Goal: Contribute content: Contribute content

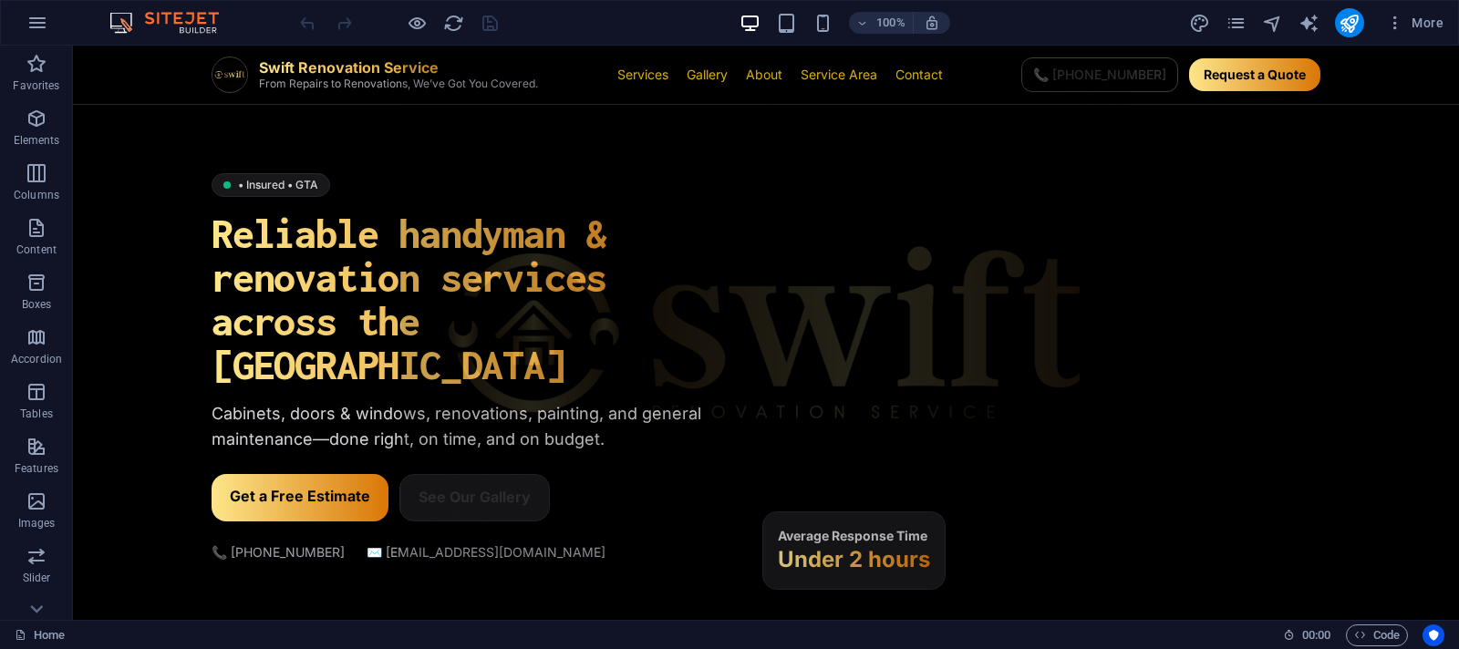
scroll to position [157, 0]
click at [1361, 636] on icon "button" at bounding box center [1360, 635] width 12 height 12
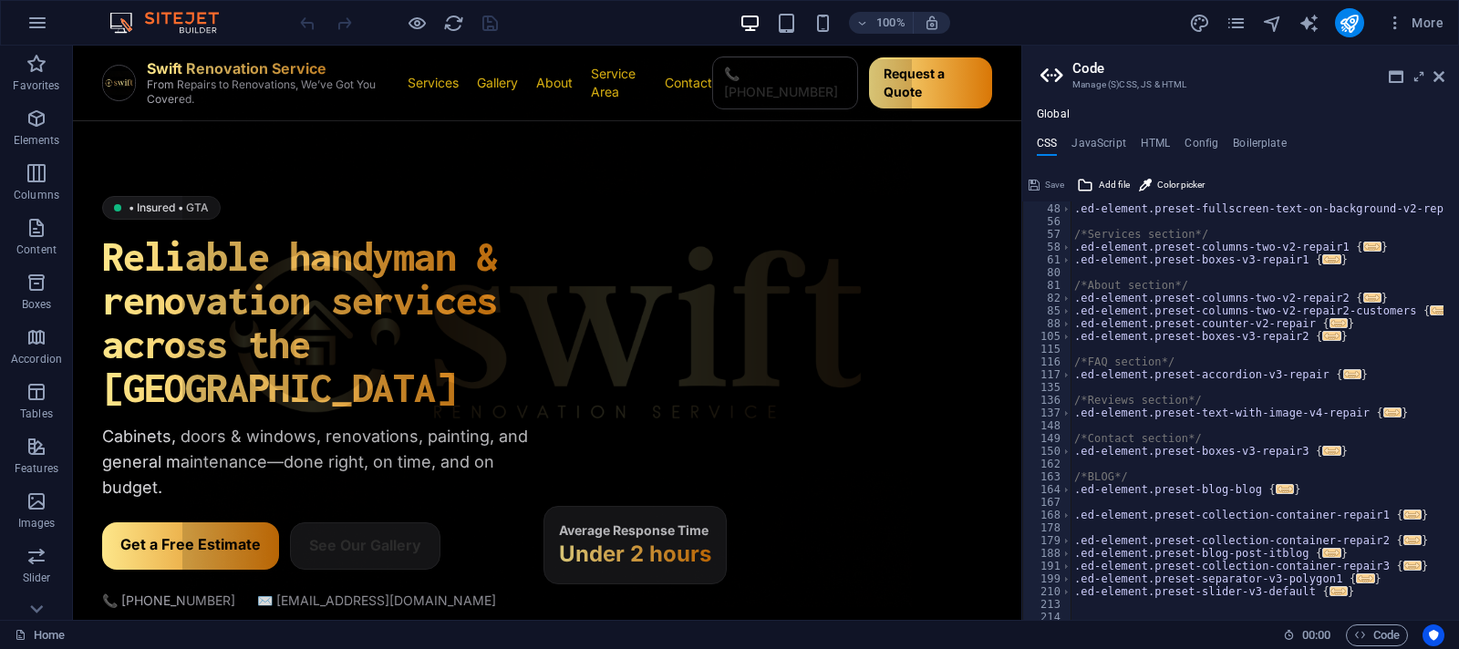
scroll to position [161, 0]
click at [1152, 138] on h4 "HTML" at bounding box center [1156, 147] width 30 height 20
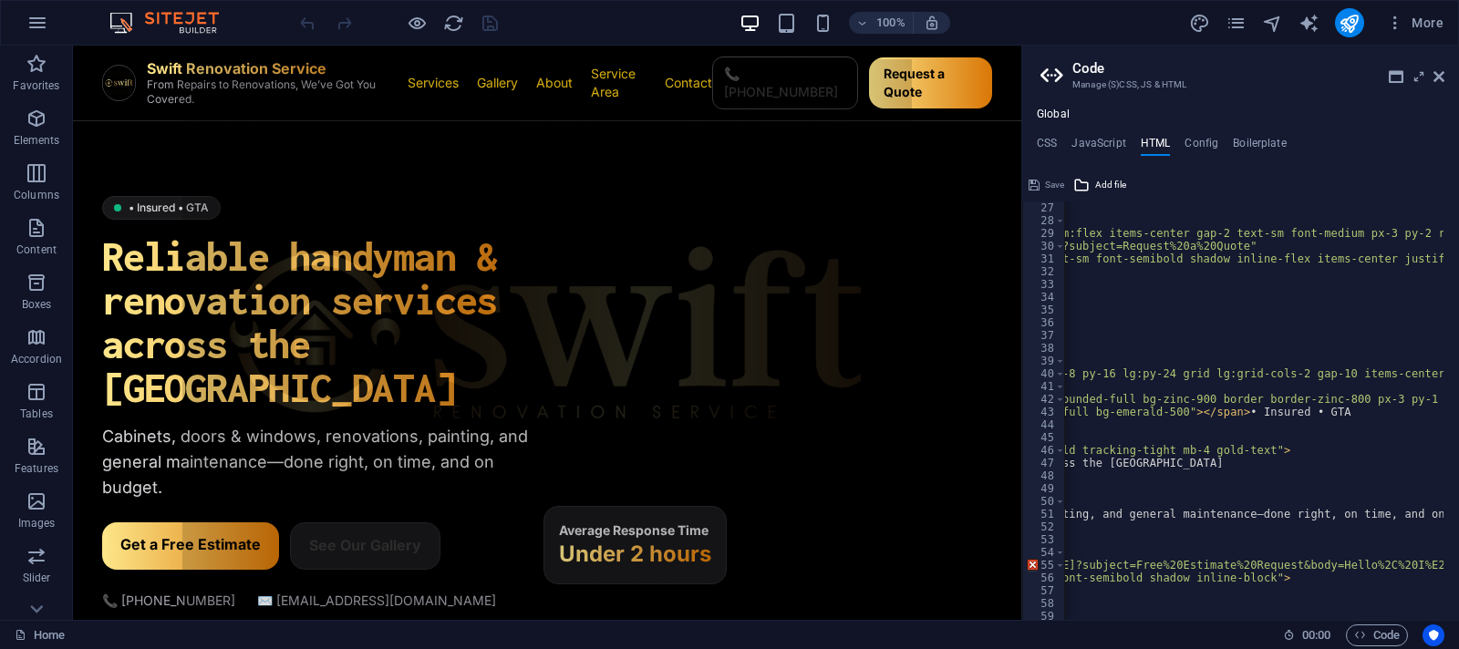
scroll to position [0, 356]
click at [1324, 417] on div "< div class = "flex items-center gap-3" > < a href = "tel:+14164601664" class =…" at bounding box center [1289, 416] width 1162 height 429
click at [1277, 417] on div "< div class = "flex items-center gap-3" > < a href = "tel:+14164601664" class =…" at bounding box center [1289, 416] width 1162 height 429
click at [1273, 418] on div "< div class = "flex items-center gap-3" > < a href = "tel:+14164601664" class =…" at bounding box center [1289, 416] width 1162 height 429
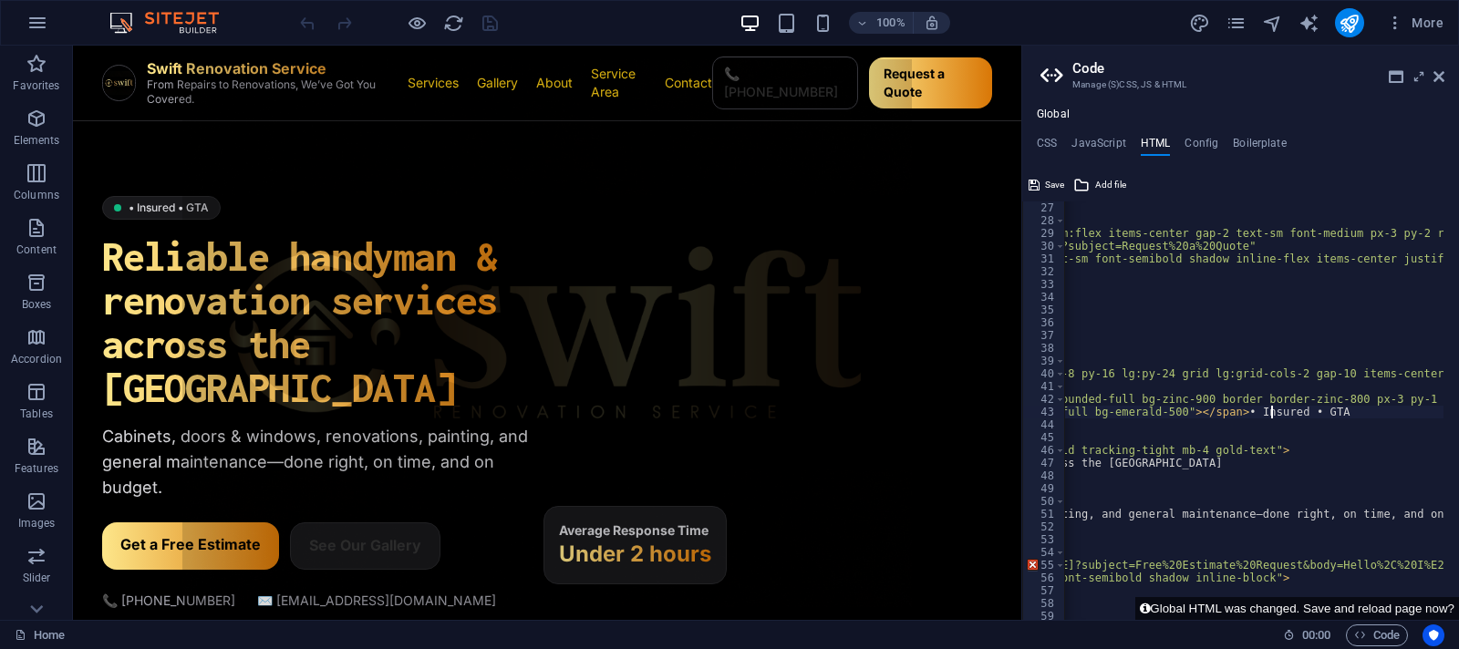
scroll to position [0, 46]
paste textarea "•"
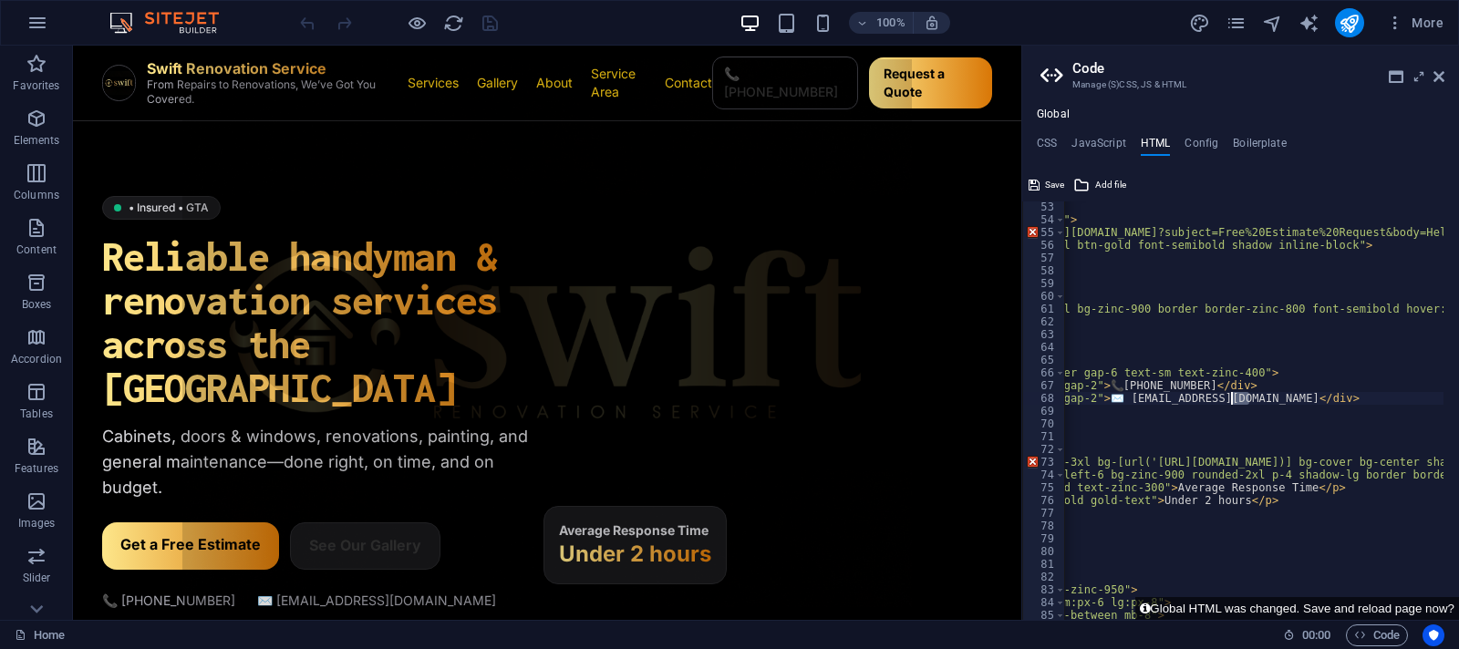
scroll to position [0, 89]
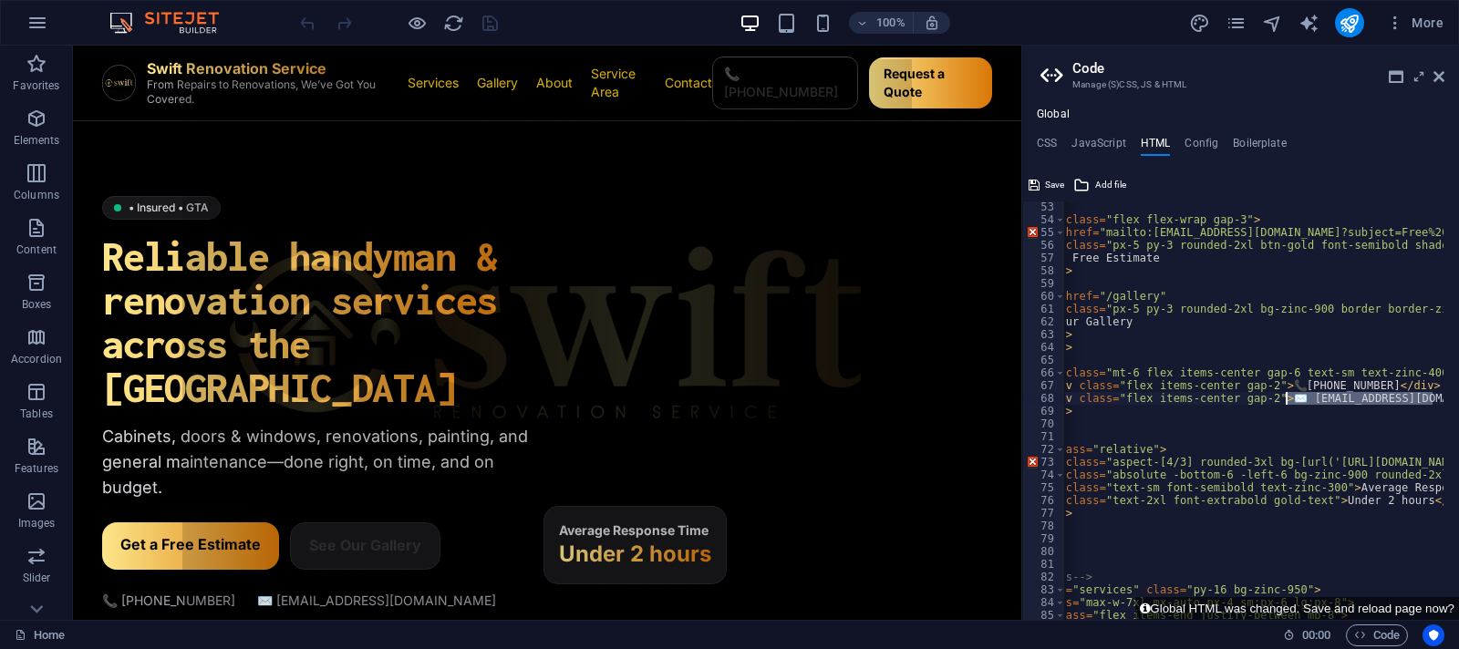
drag, startPoint x: 1247, startPoint y: 404, endPoint x: 1287, endPoint y: 394, distance: 40.5
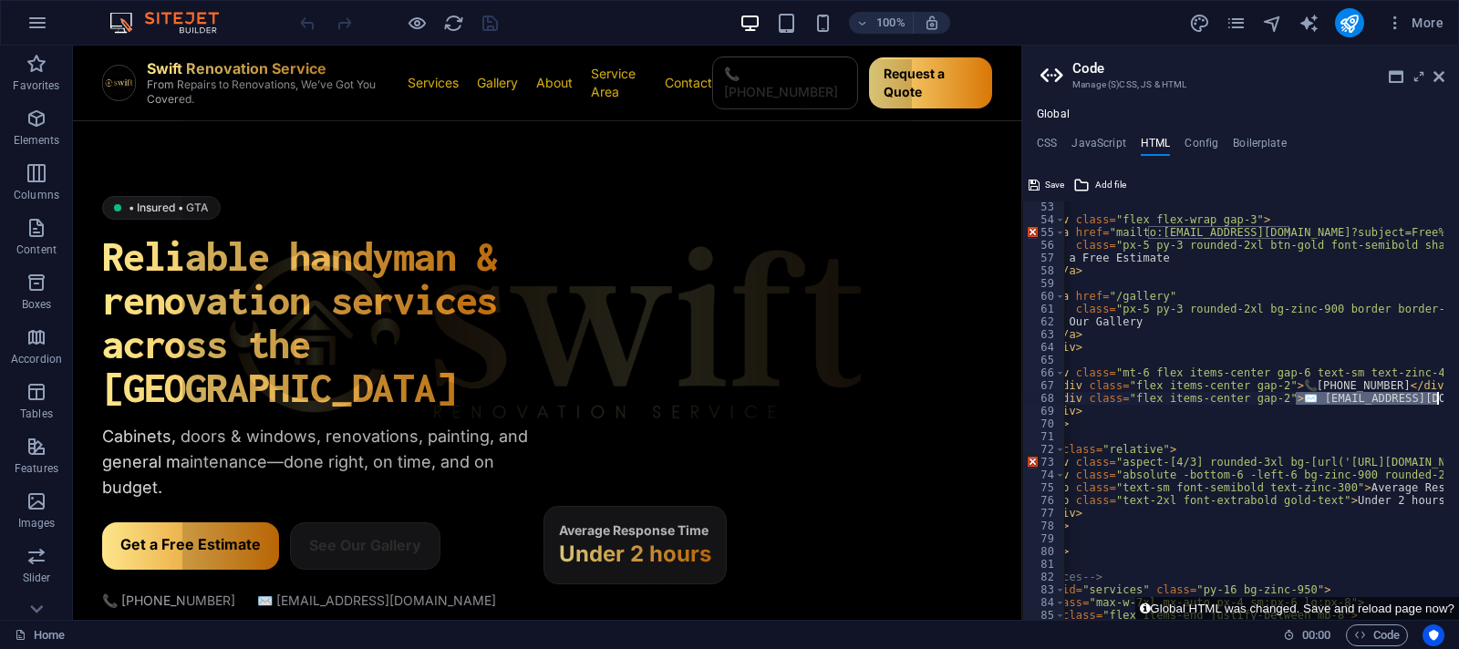
drag, startPoint x: 1300, startPoint y: 402, endPoint x: 1436, endPoint y: 395, distance: 136.1
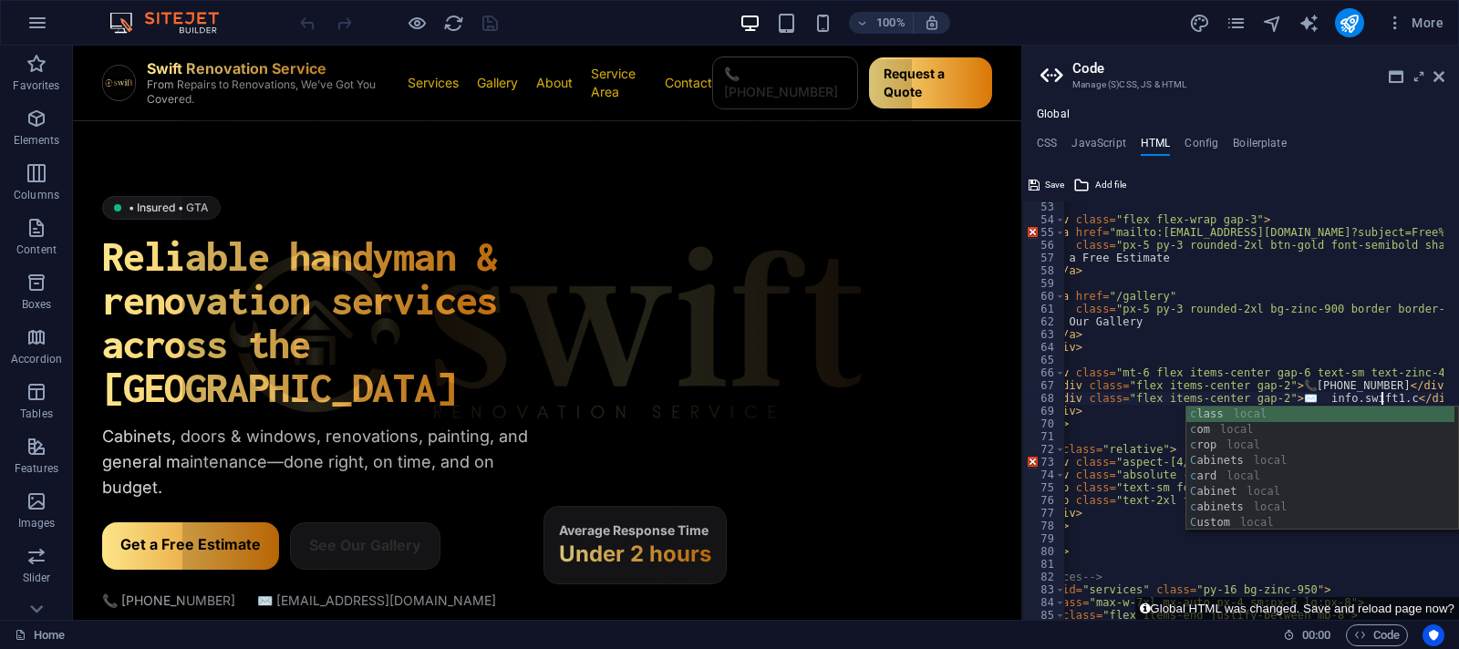
type textarea "<div class="flex items-center gap-2">✉️ info.swift1.ca</div>"
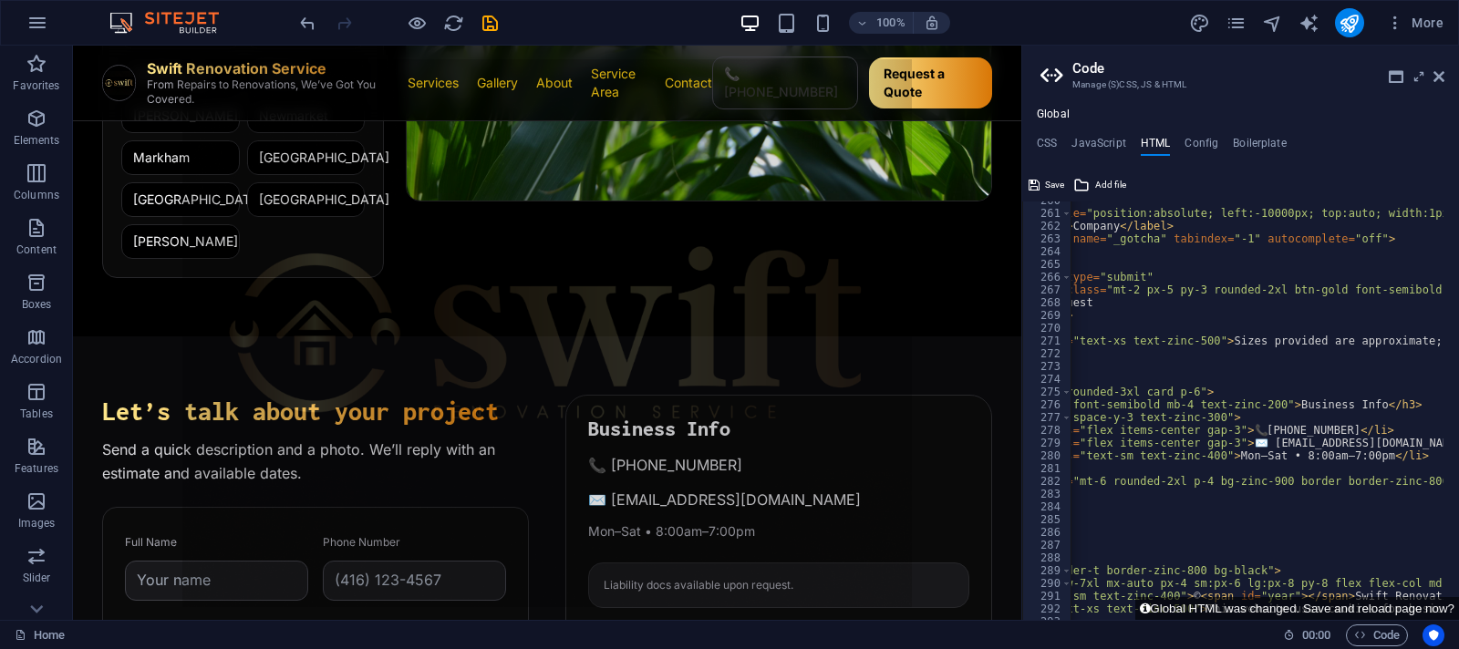
scroll to position [0, 143]
drag, startPoint x: 1245, startPoint y: 440, endPoint x: 1389, endPoint y: 445, distance: 144.1
click at [1332, 445] on div "< div style = "position:absolute; left:-10000px; top:auto; width:1px; height:1p…" at bounding box center [1256, 411] width 373 height 419
drag, startPoint x: 1388, startPoint y: 440, endPoint x: 1247, endPoint y: 443, distance: 140.4
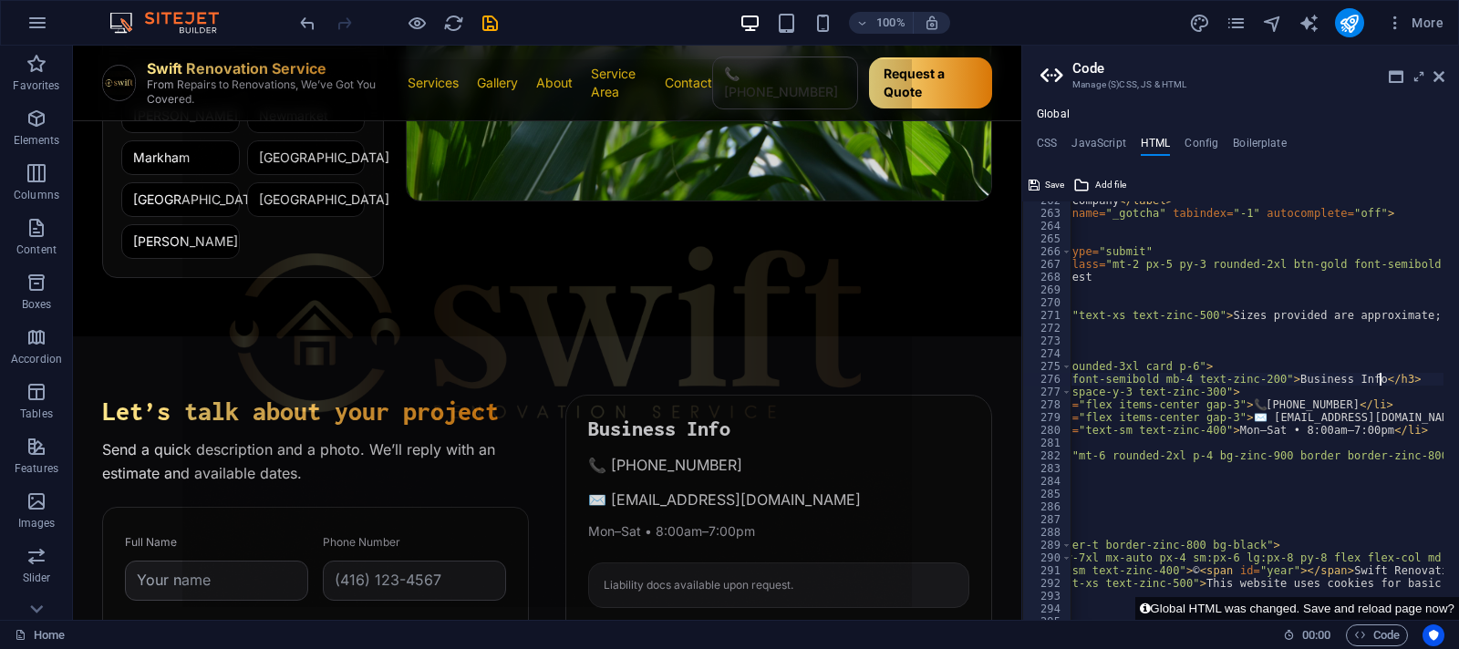
scroll to position [3451, 0]
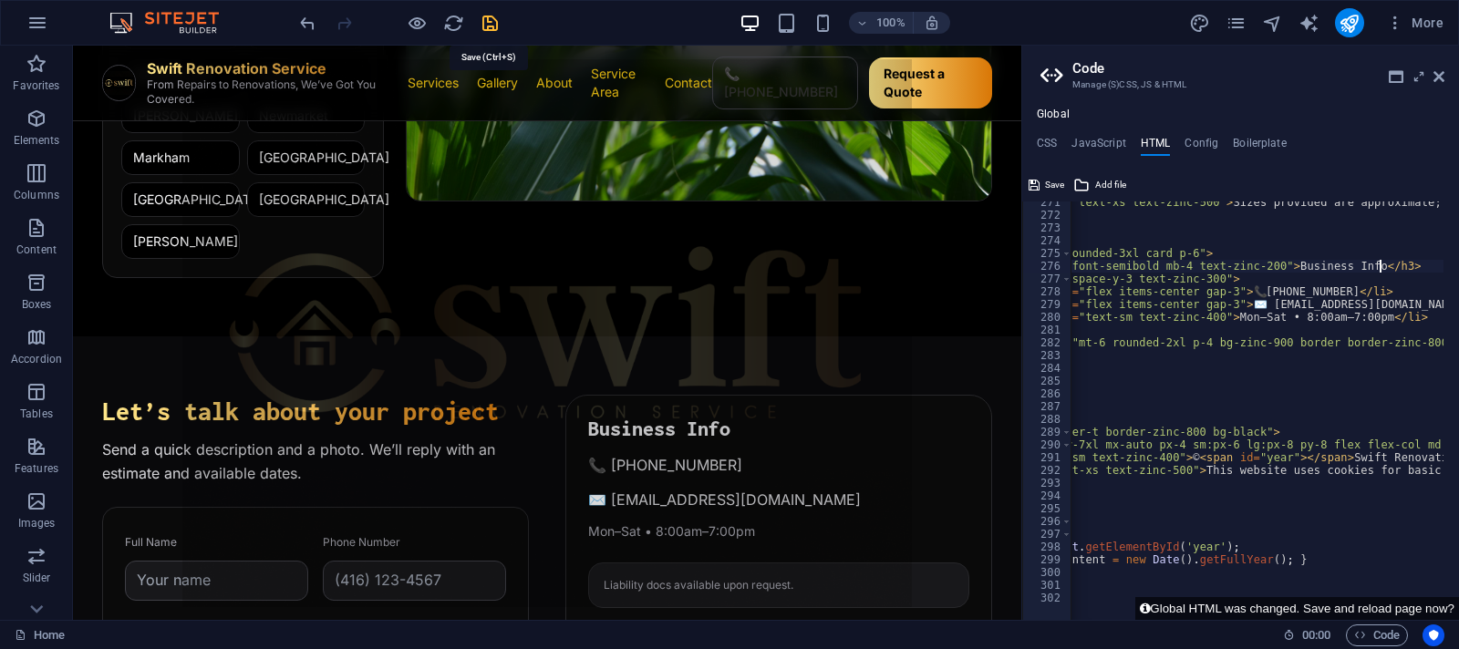
type textarea "<h3 class="font-semibold mb-4 text-zinc-200">Business Info</h3>"
click at [488, 27] on icon "save" at bounding box center [490, 23] width 21 height 21
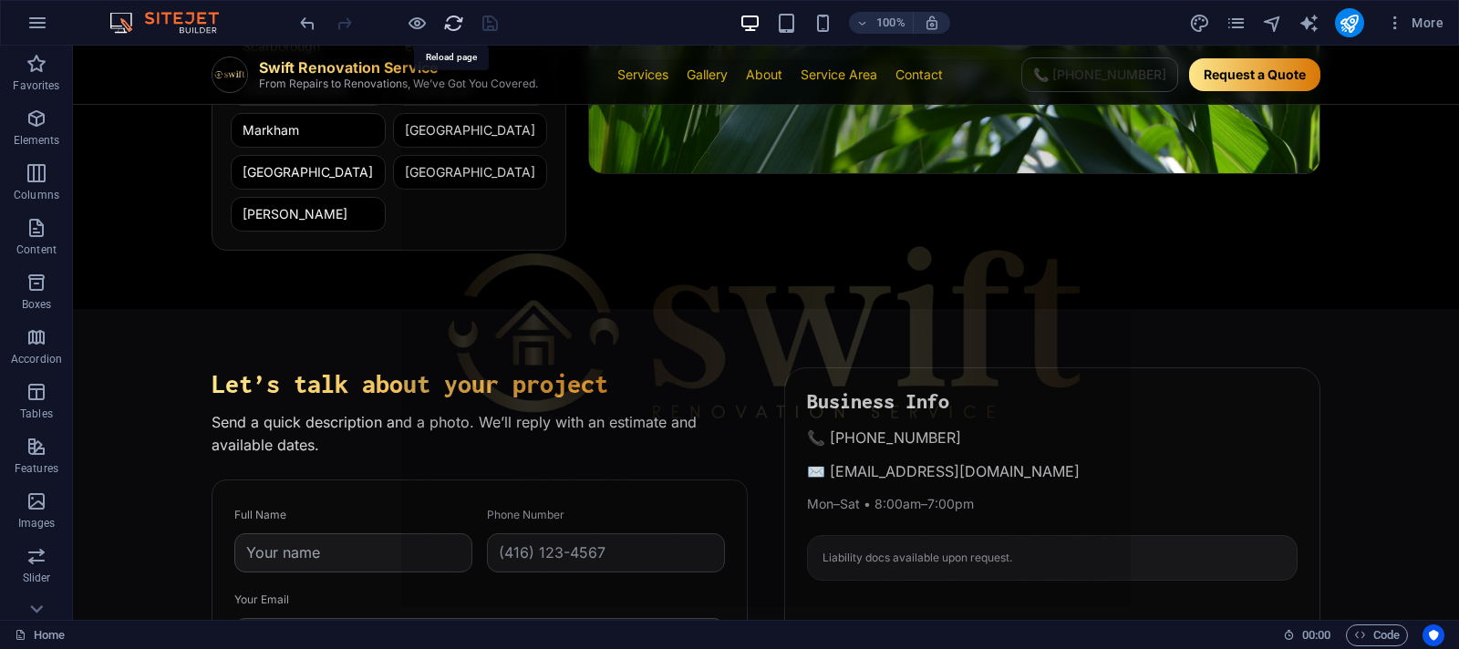
click at [458, 25] on icon "reload" at bounding box center [453, 23] width 21 height 21
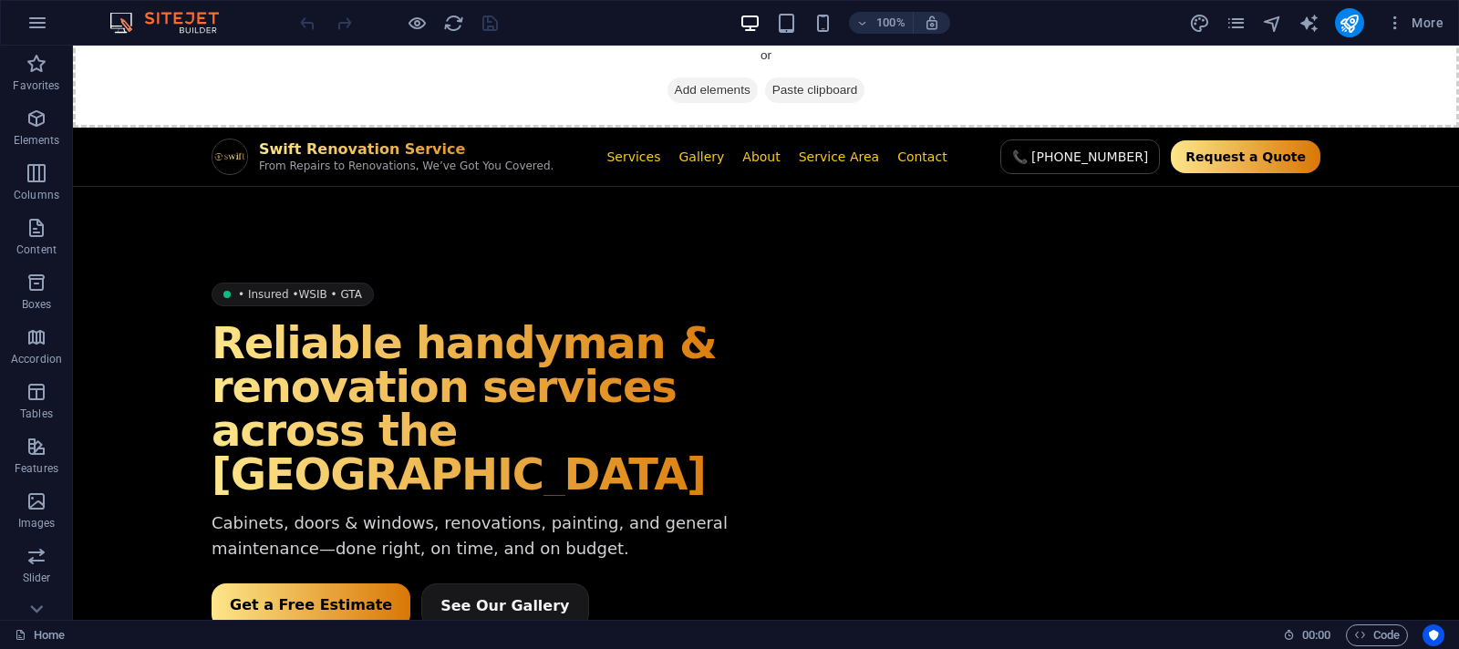
scroll to position [0, 0]
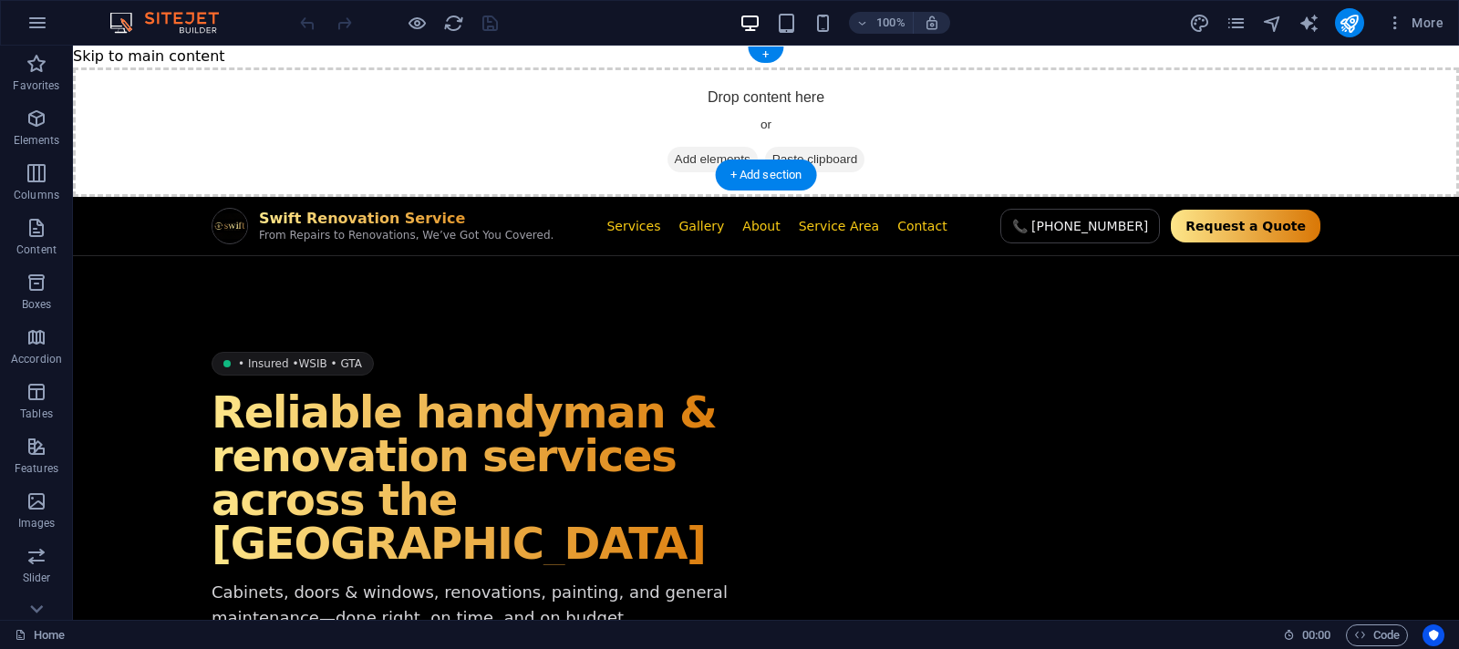
click at [1221, 85] on div "Drop content here or Add elements Paste clipboard" at bounding box center [766, 131] width 1386 height 129
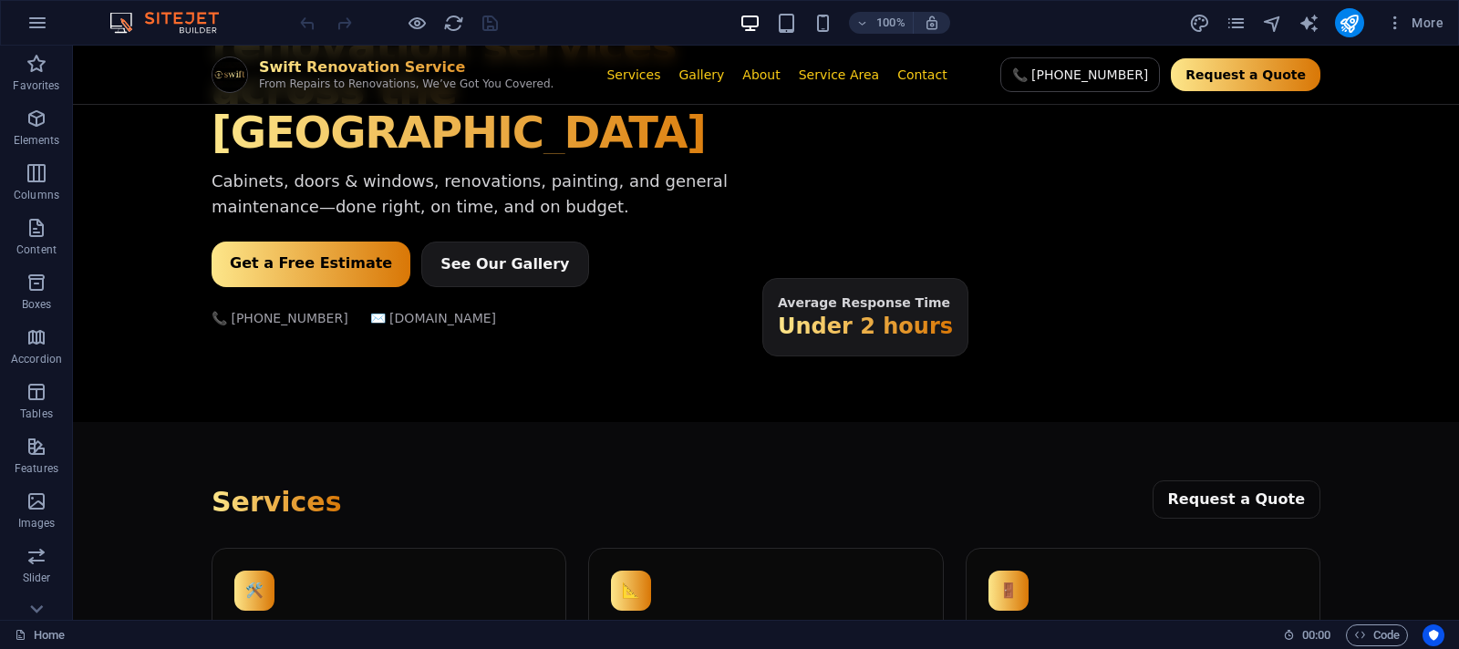
click at [1358, 630] on icon "button" at bounding box center [1360, 635] width 12 height 12
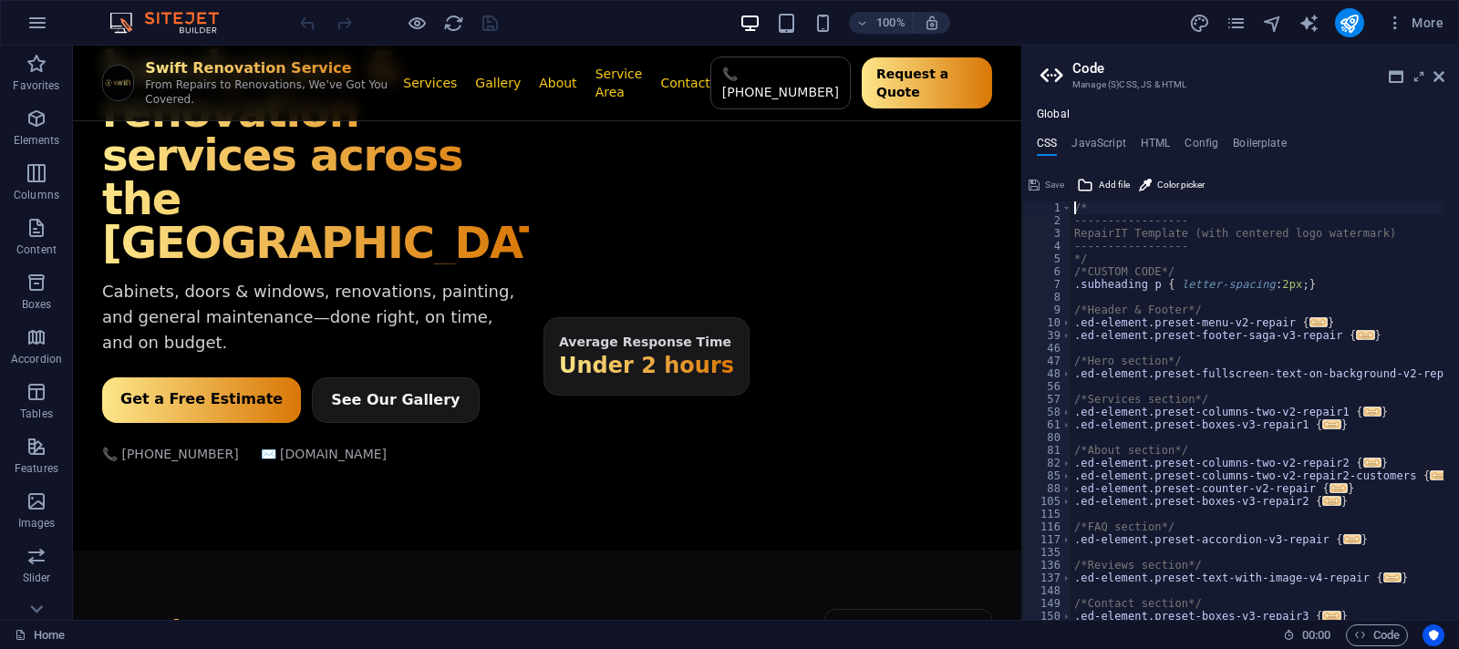
scroll to position [0, 0]
click at [1144, 139] on h4 "HTML" at bounding box center [1156, 147] width 30 height 20
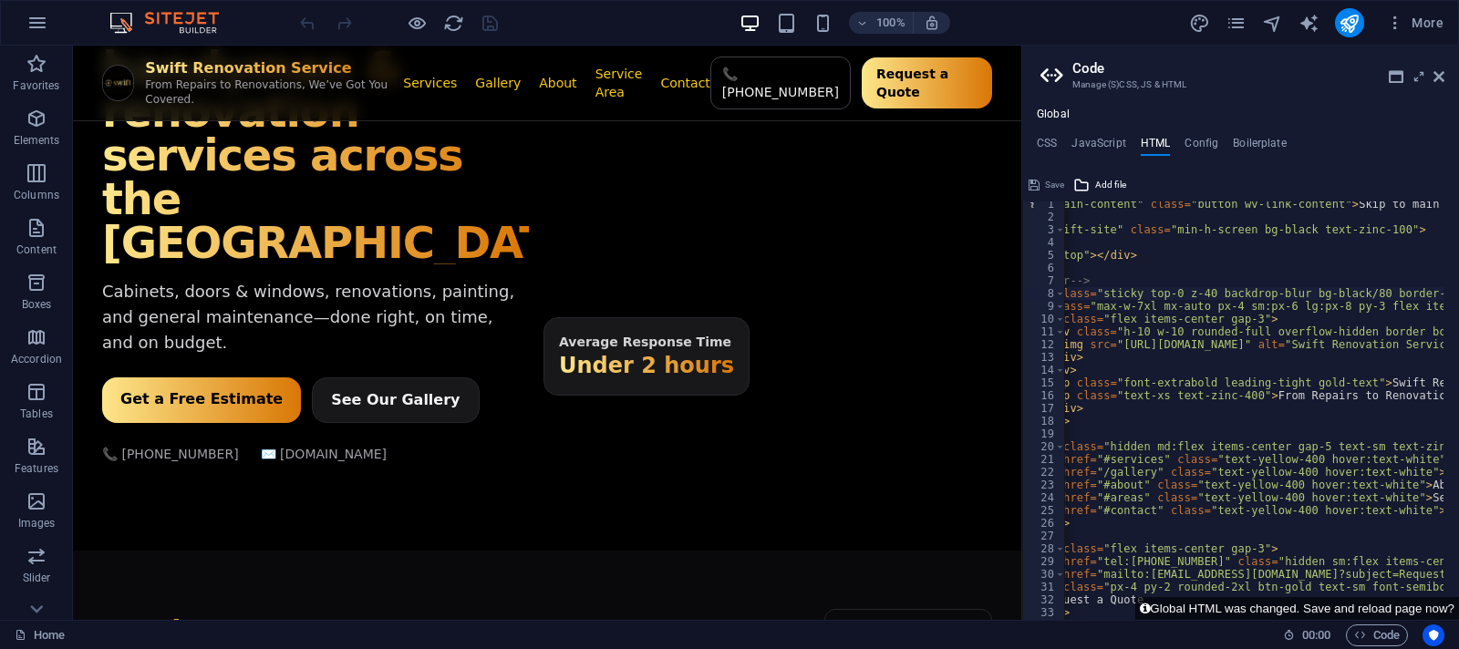
scroll to position [7, 0]
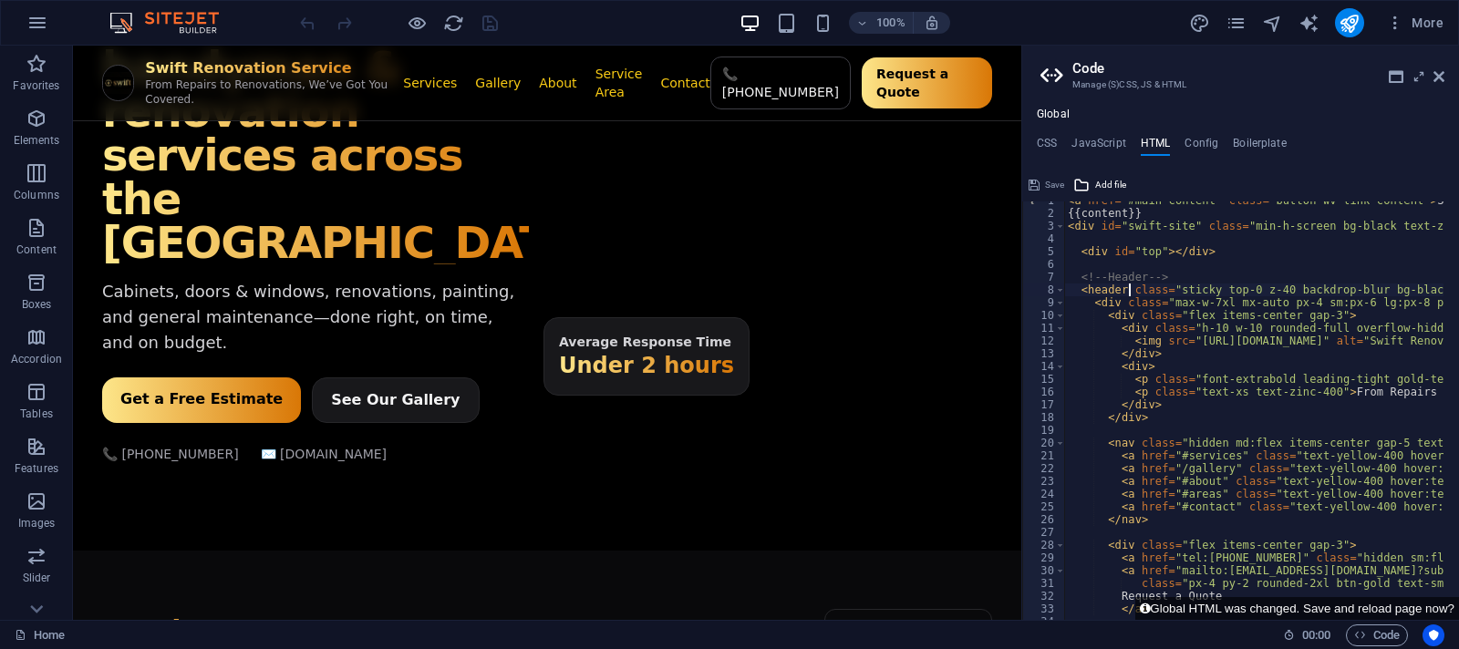
type textarea "<div id="swift-site" class="min-h-screen bg-black text-zinc-100">"
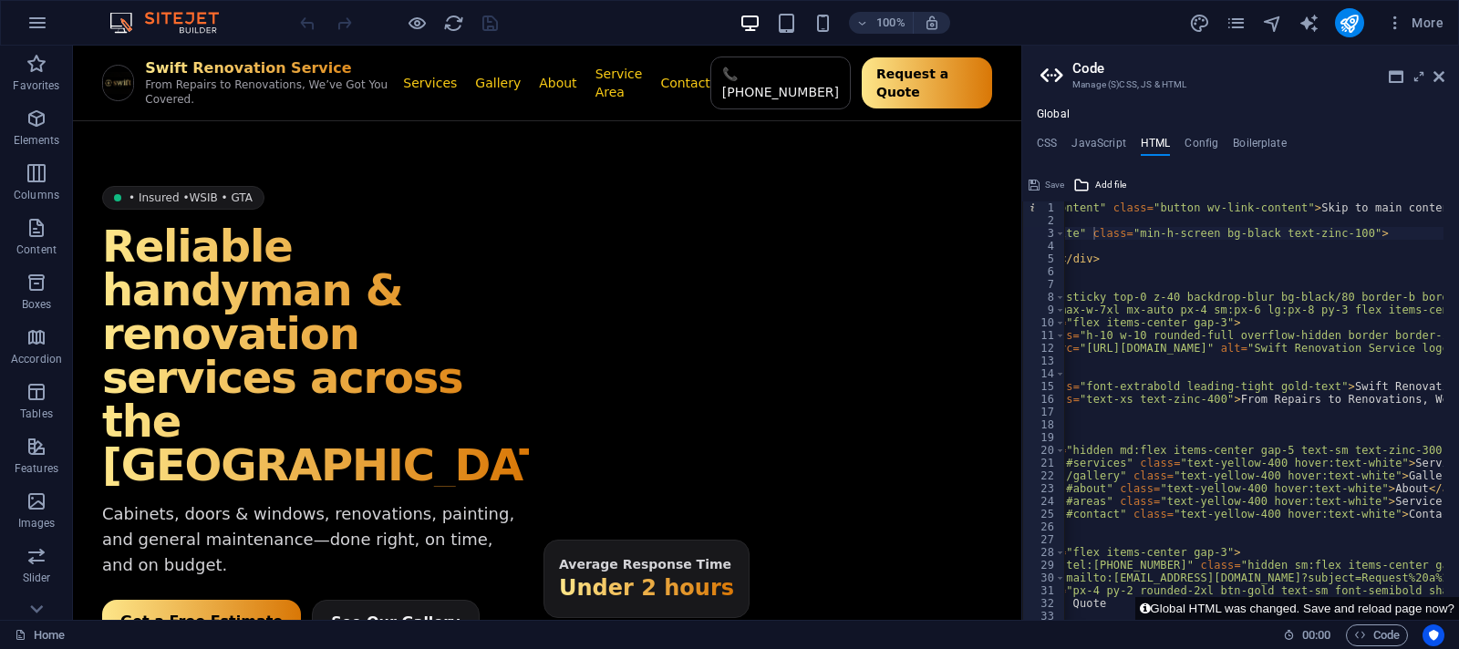
scroll to position [0, 0]
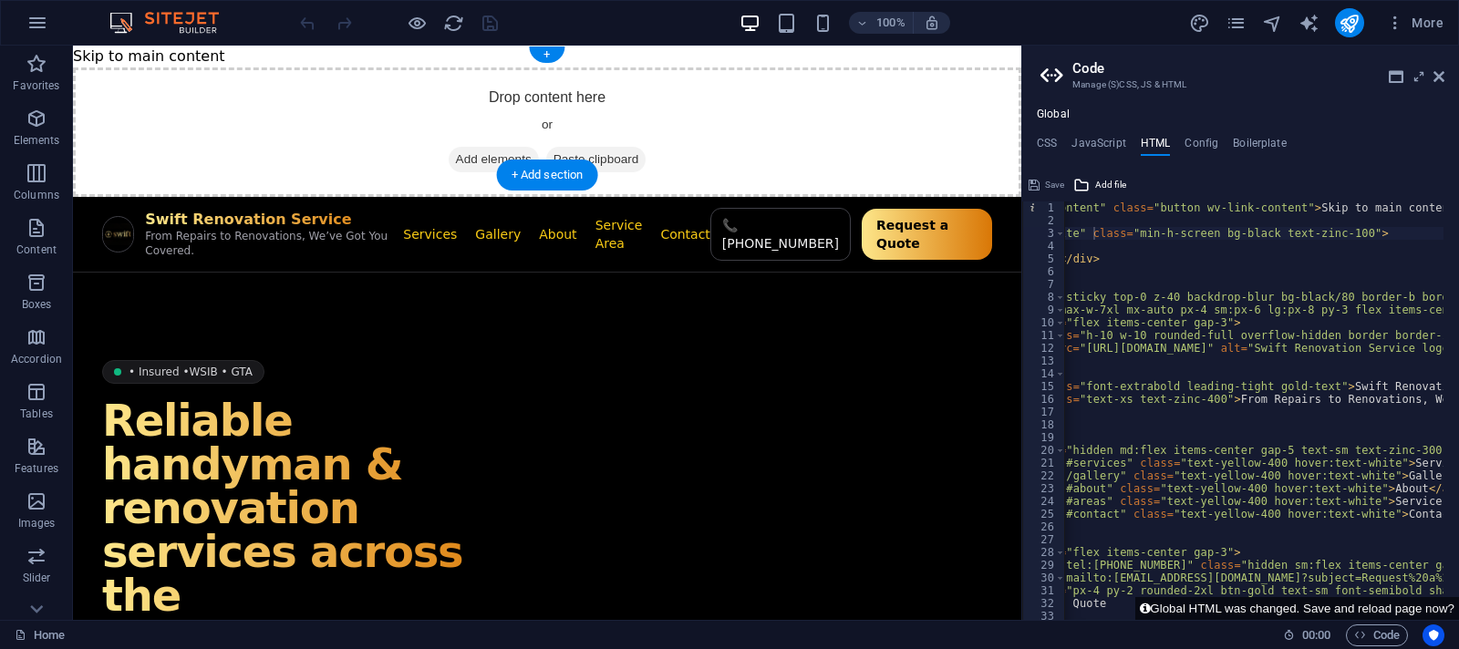
click at [763, 158] on div "Drop content here or Add elements Paste clipboard" at bounding box center [547, 131] width 948 height 129
click at [990, 122] on div "Drop content here or Add elements Paste clipboard" at bounding box center [547, 131] width 948 height 129
click at [931, 114] on div "Drop content here or Add elements Paste clipboard" at bounding box center [547, 131] width 948 height 129
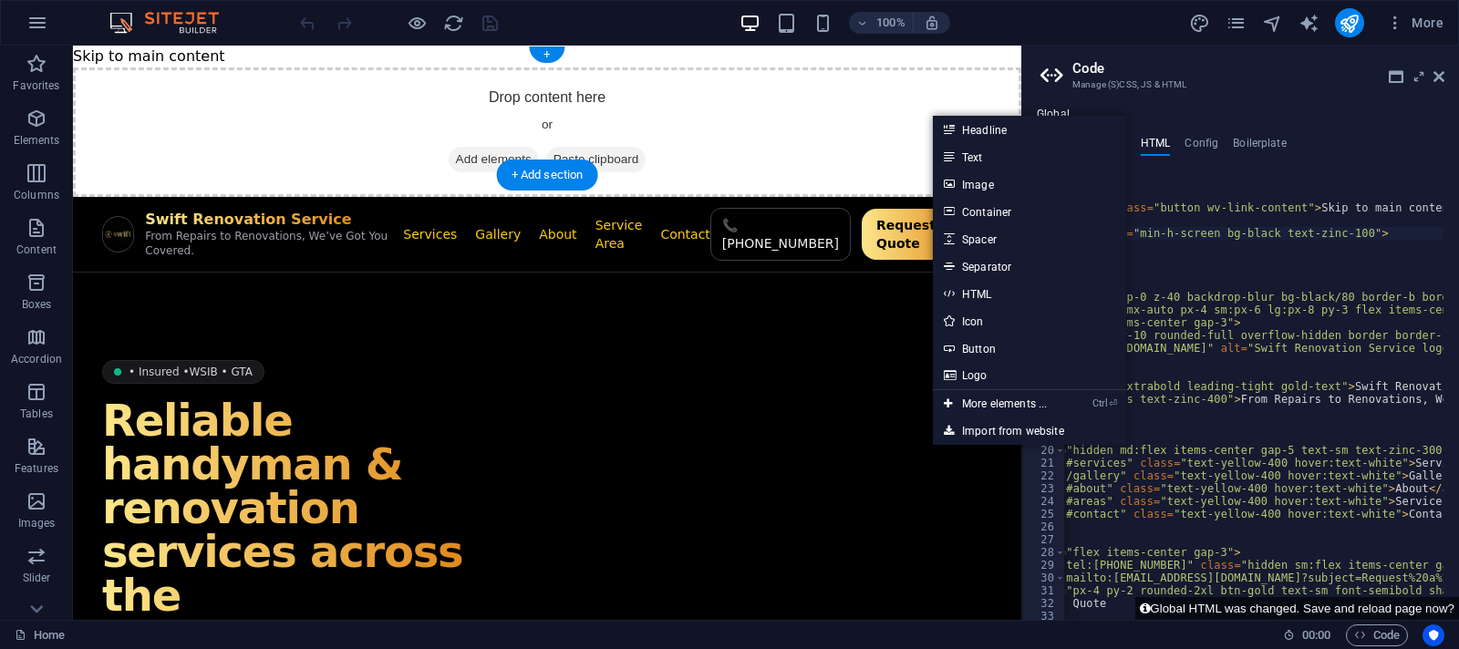
click at [677, 105] on div "Drop content here or Add elements Paste clipboard" at bounding box center [547, 131] width 948 height 129
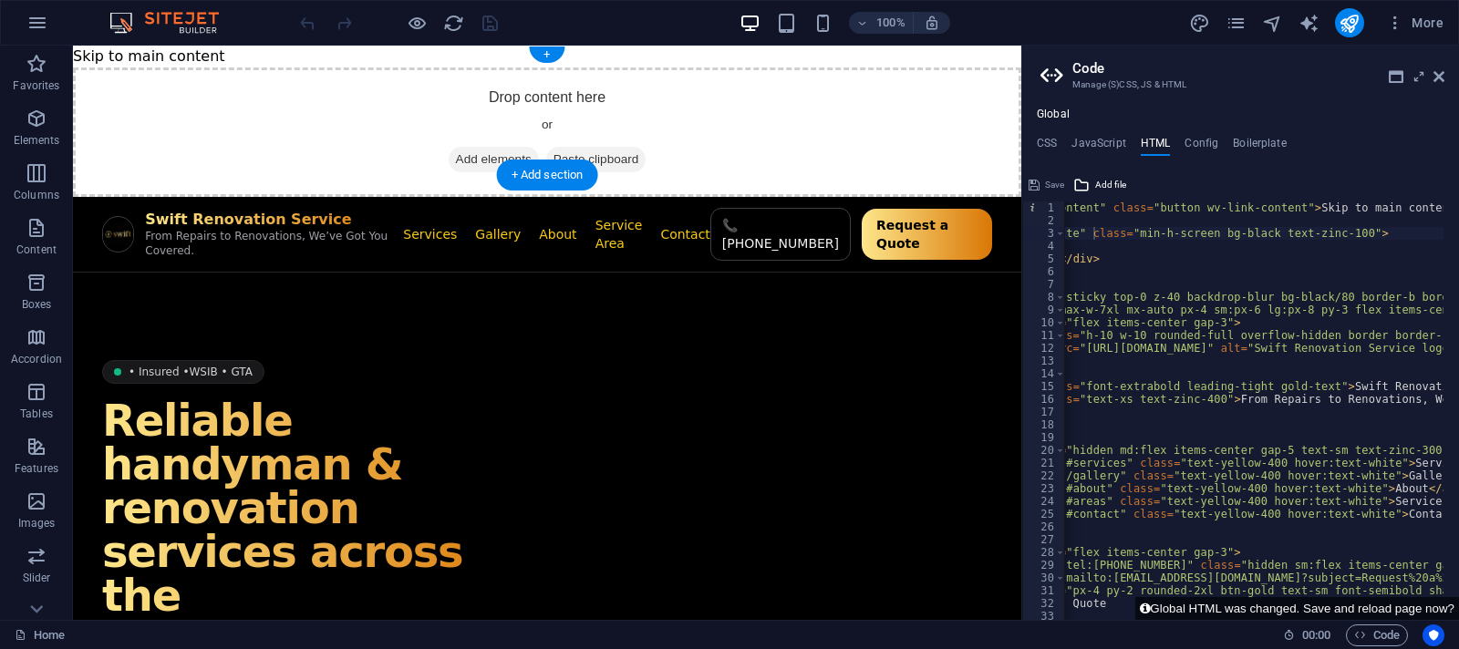
click at [388, 94] on div "Drop content here or Add elements Paste clipboard" at bounding box center [547, 131] width 948 height 129
drag, startPoint x: 210, startPoint y: 171, endPoint x: 235, endPoint y: 116, distance: 60.4
click at [235, 116] on div "Drop content here or Add elements Paste clipboard" at bounding box center [547, 131] width 948 height 129
click at [212, 110] on div "Drop content here or Add elements Paste clipboard" at bounding box center [547, 131] width 948 height 129
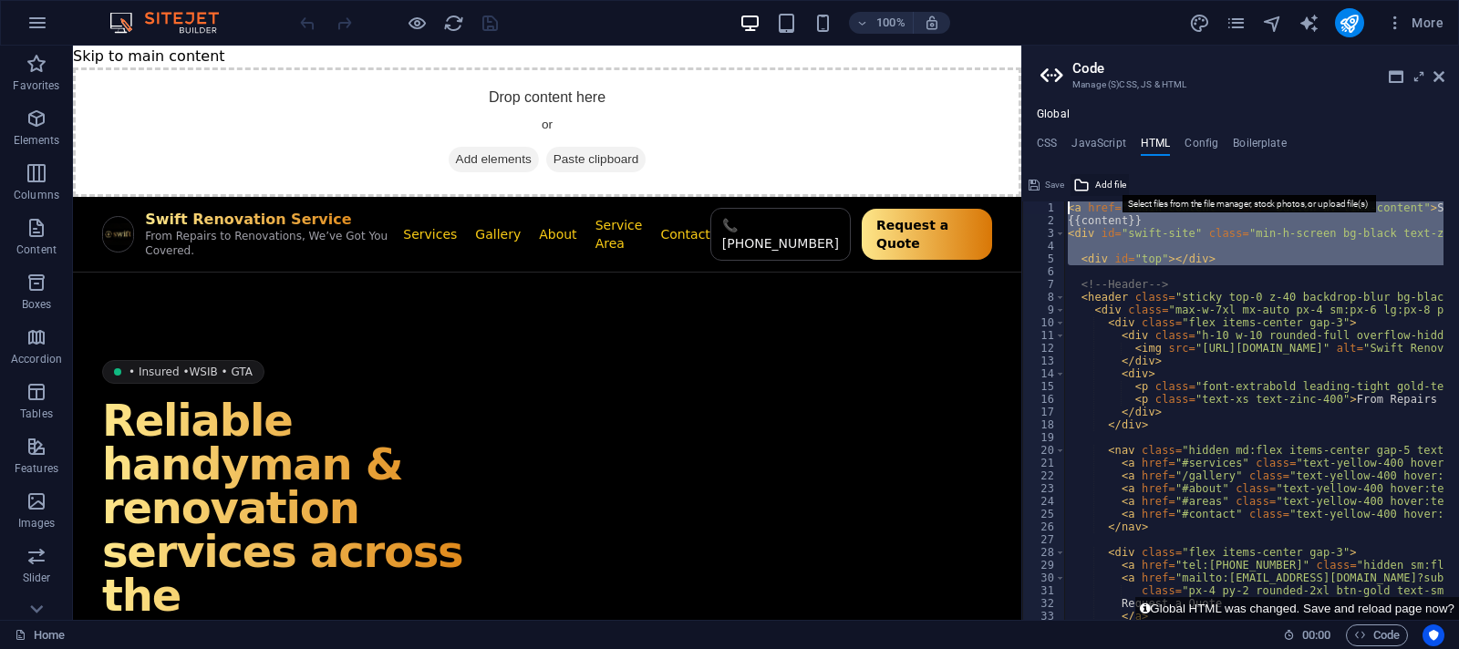
drag, startPoint x: 1209, startPoint y: 266, endPoint x: 1117, endPoint y: 187, distance: 121.6
click at [1117, 187] on div "1 2 3 4 5 6 7 8 9 10 11 12 13 14 15 16 17 18 19 20 21 22 23 24 25 26 27 28 29 3…" at bounding box center [1240, 396] width 437 height 450
type textarea "<a href="#main-content" class="button wv-link-content">Skip to main content</a>"
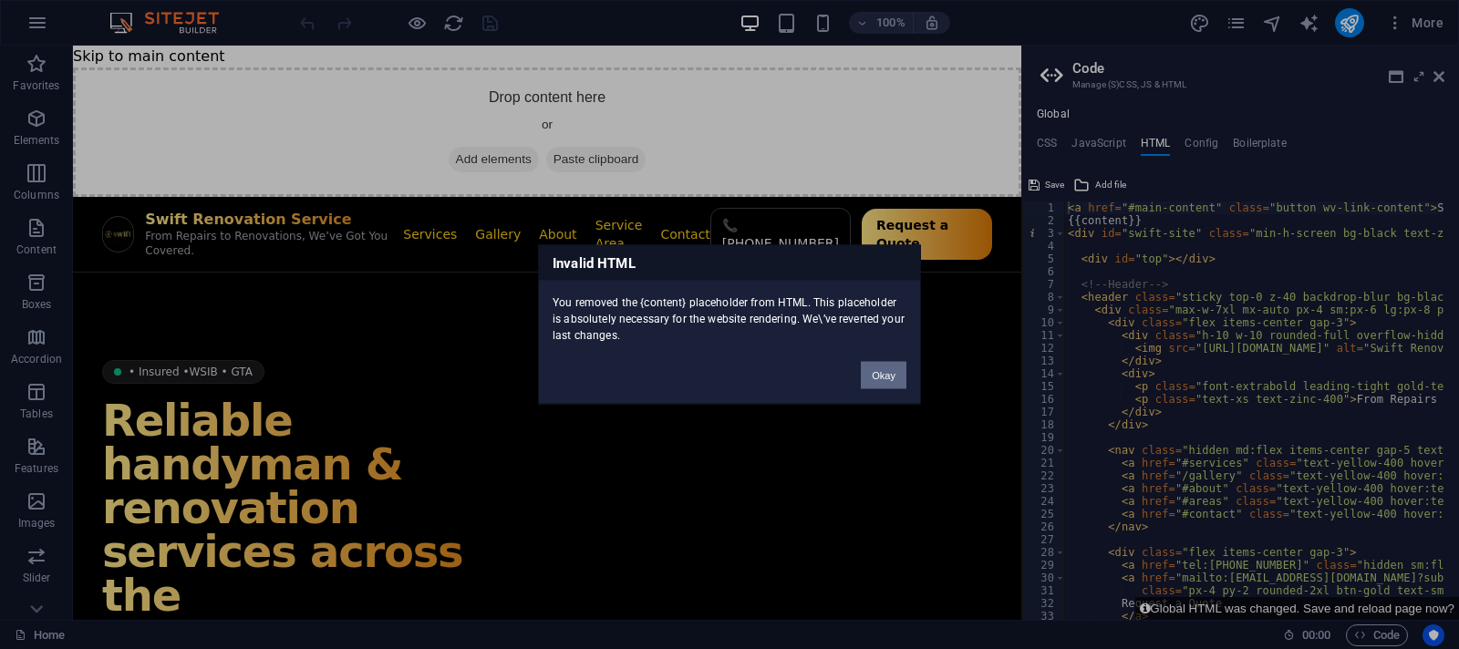
click at [895, 379] on button "Okay" at bounding box center [884, 375] width 46 height 27
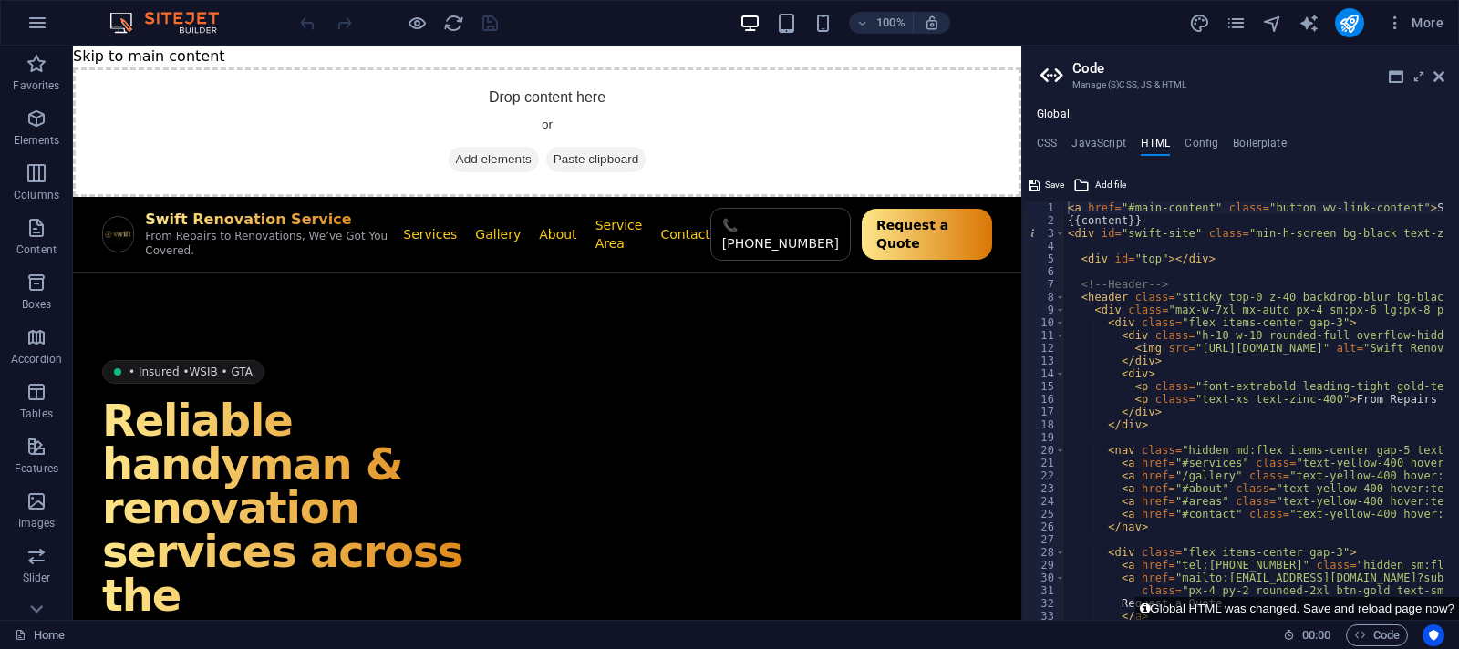
type textarea "<div id="top"></div>"
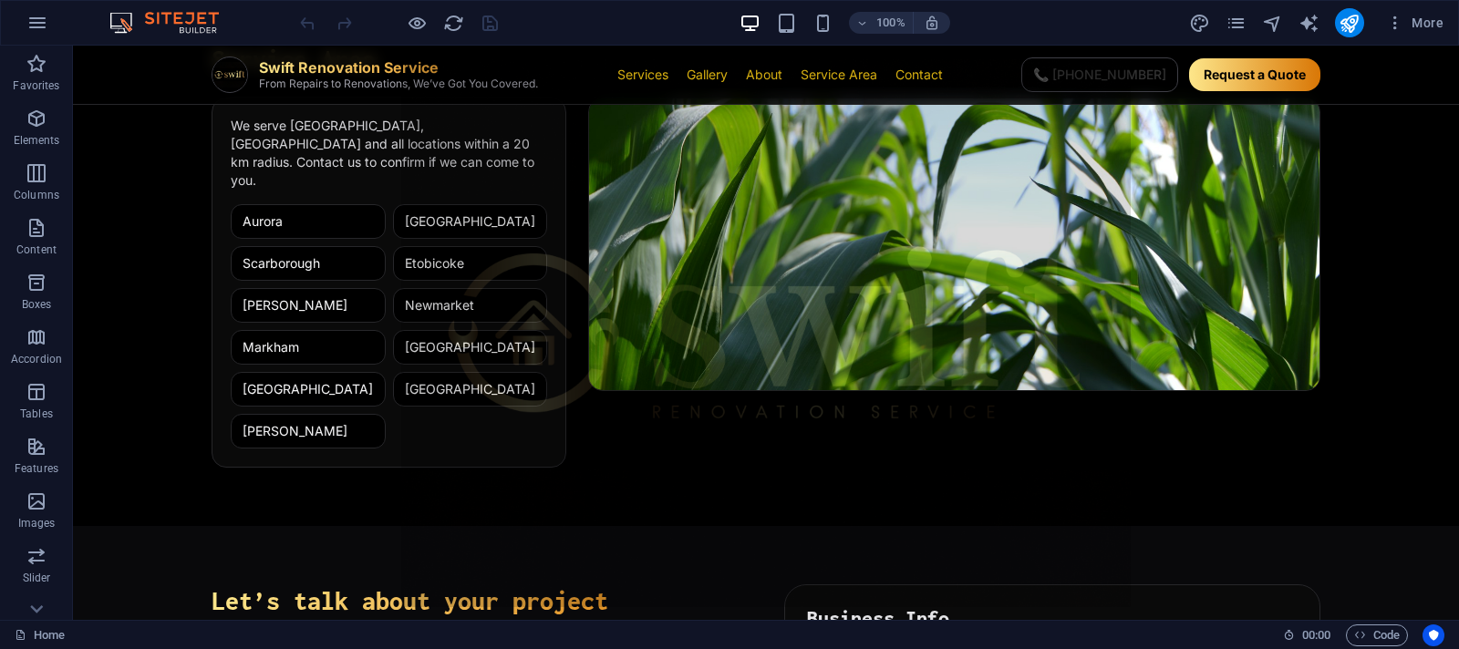
scroll to position [1875, 0]
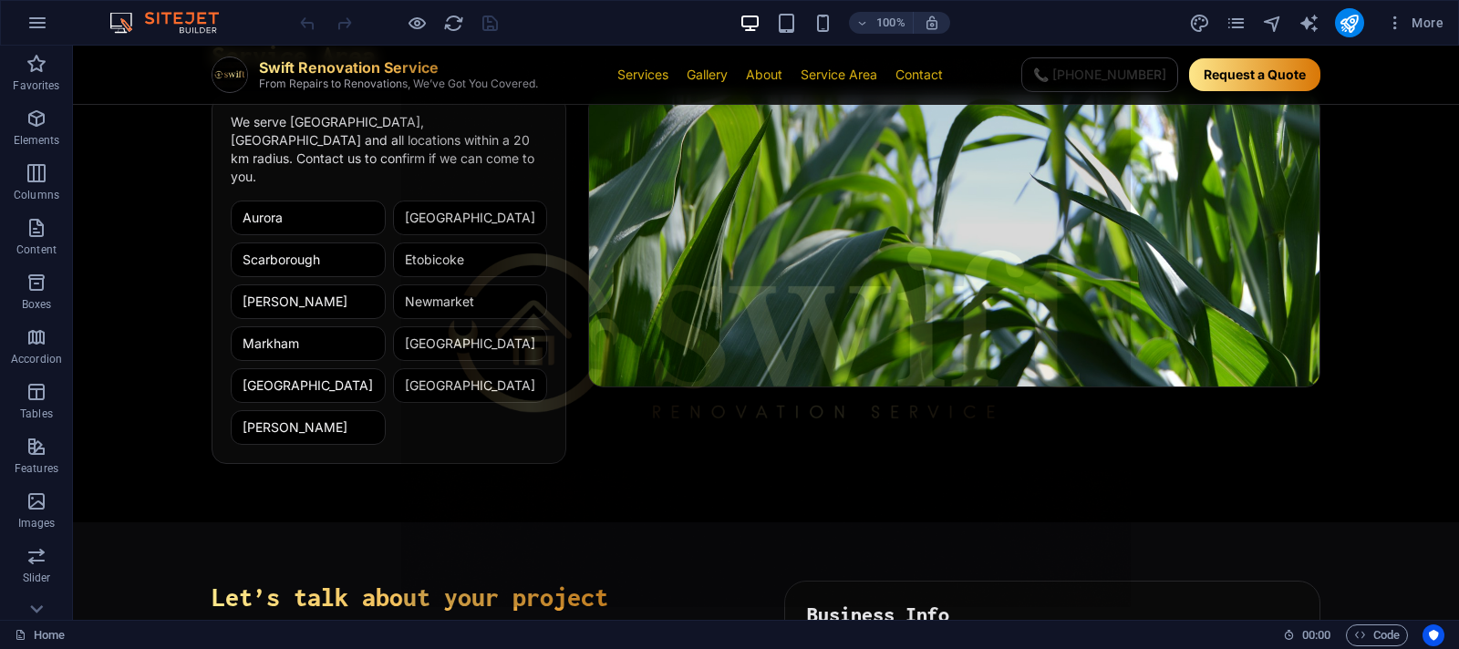
click at [1025, 349] on img at bounding box center [954, 241] width 730 height 292
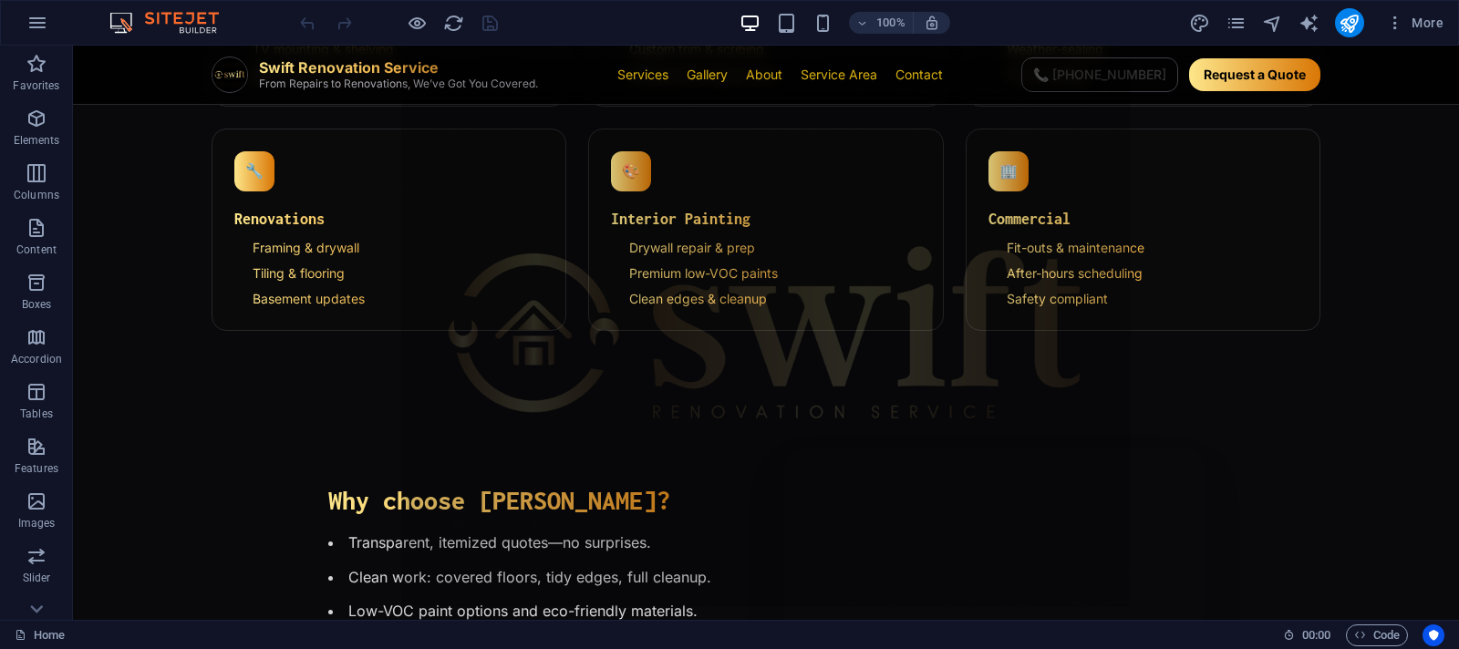
scroll to position [1034, 0]
click at [1398, 28] on icon "button" at bounding box center [1395, 23] width 18 height 18
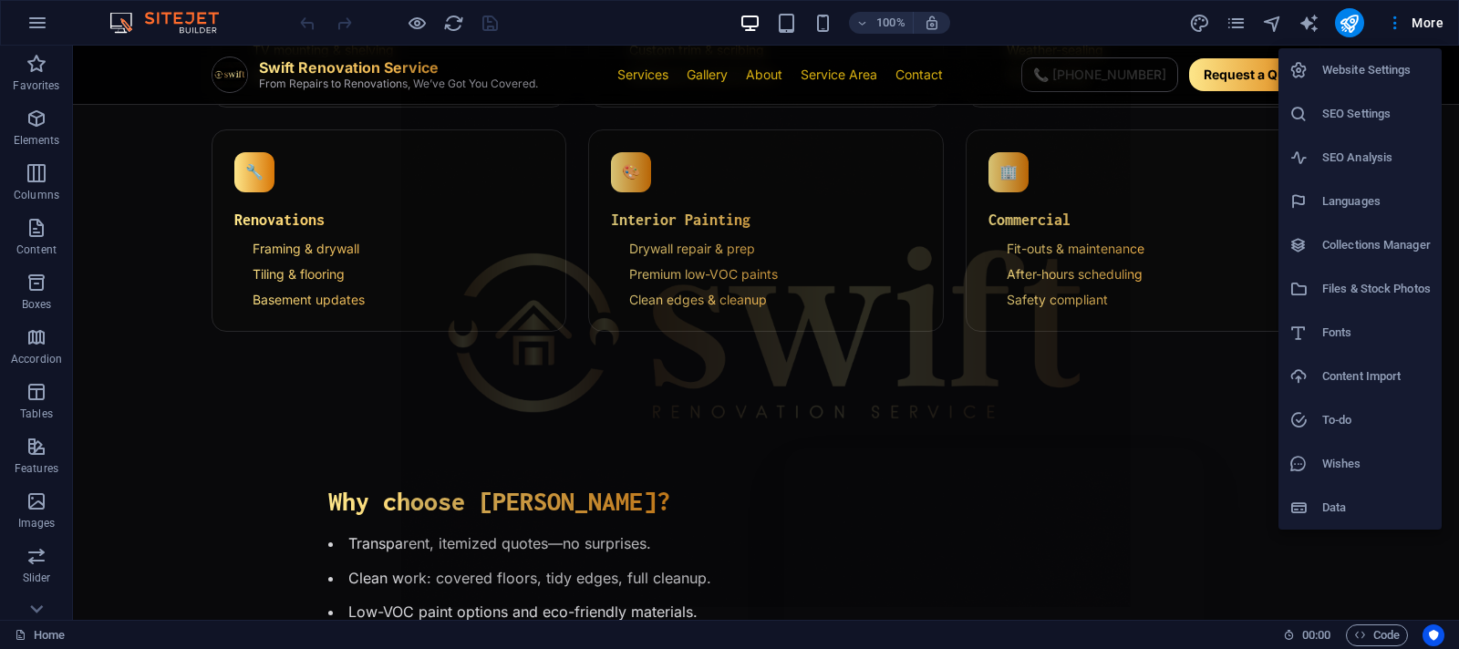
drag, startPoint x: 1359, startPoint y: 284, endPoint x: 1386, endPoint y: 299, distance: 31.0
click at [1386, 299] on h6 "Files & Stock Photos" at bounding box center [1376, 289] width 109 height 22
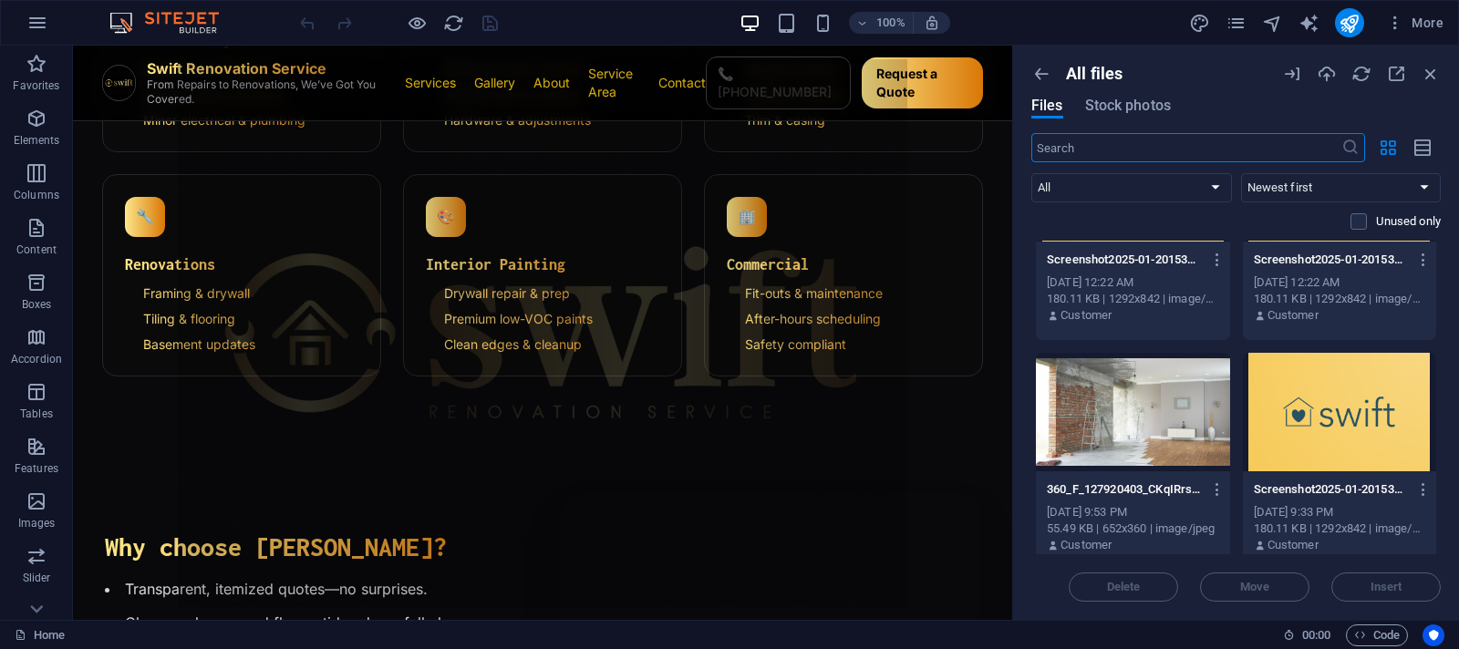
scroll to position [1972, 0]
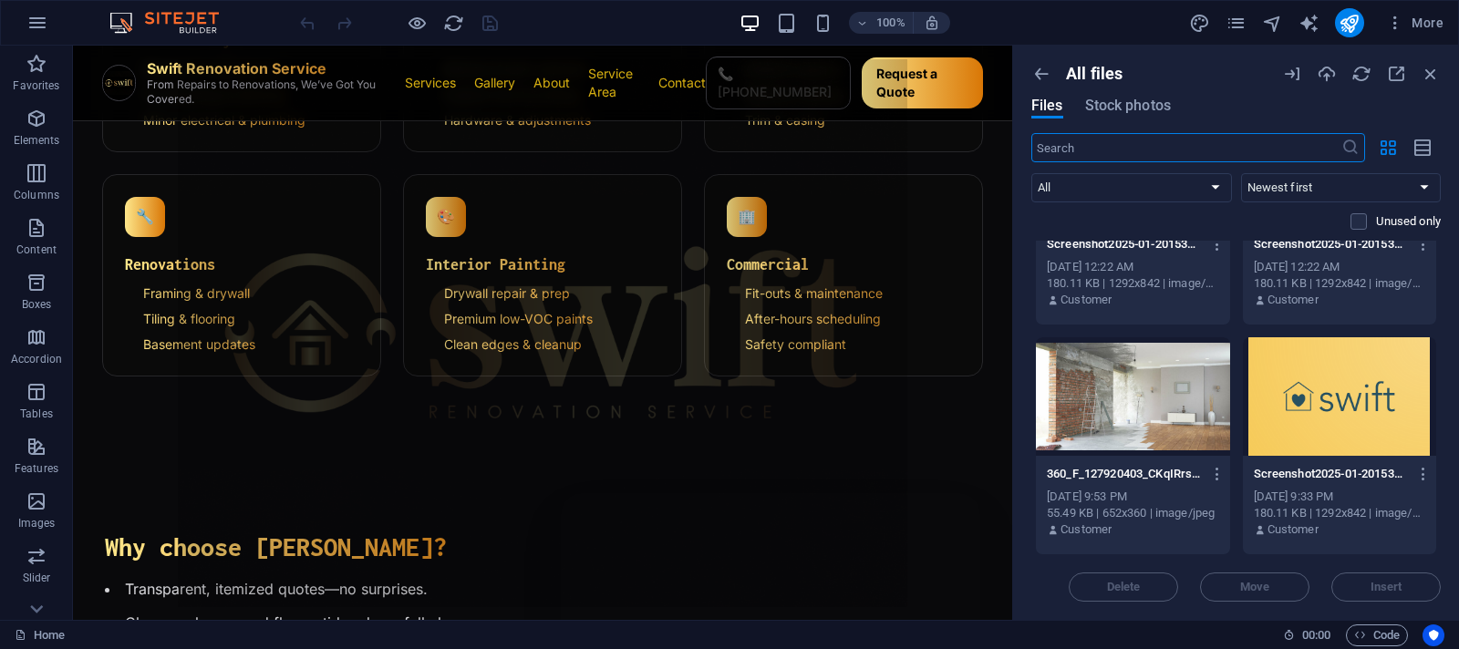
click at [1154, 370] on div at bounding box center [1133, 396] width 194 height 119
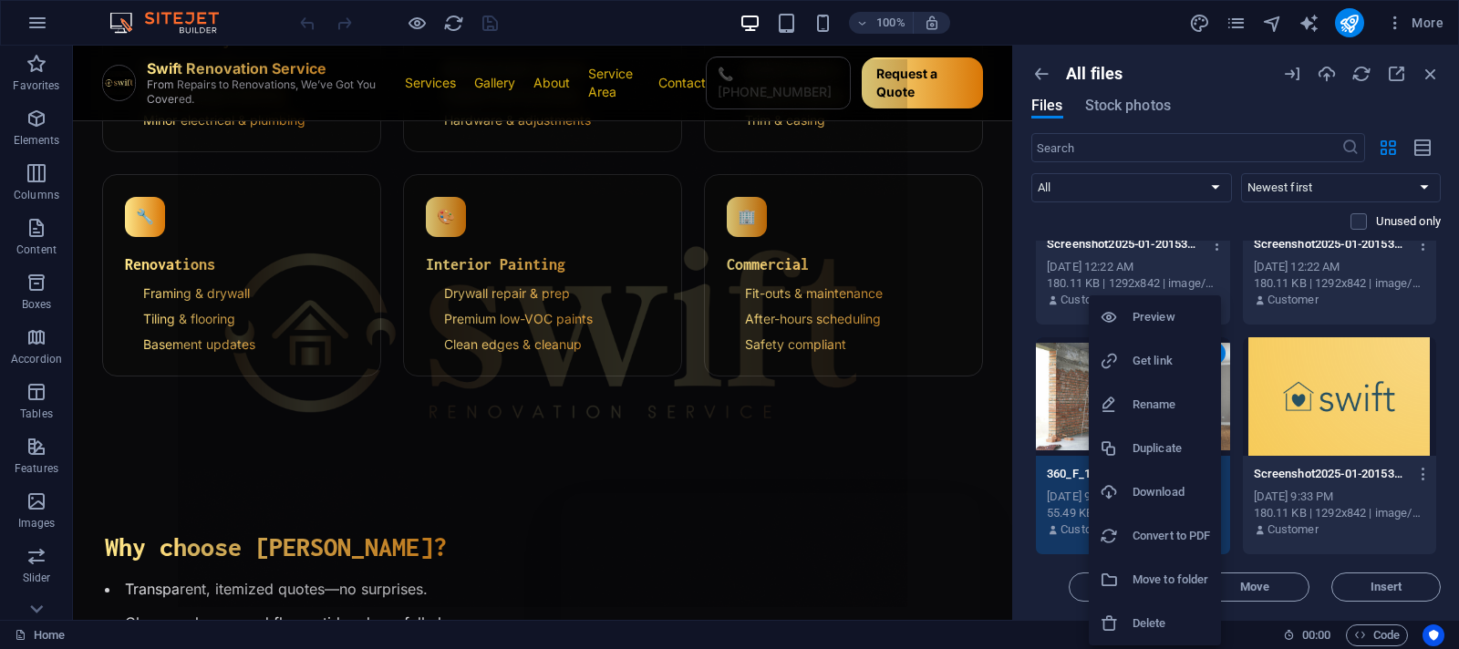
click at [1153, 358] on h6 "Get link" at bounding box center [1171, 361] width 78 height 22
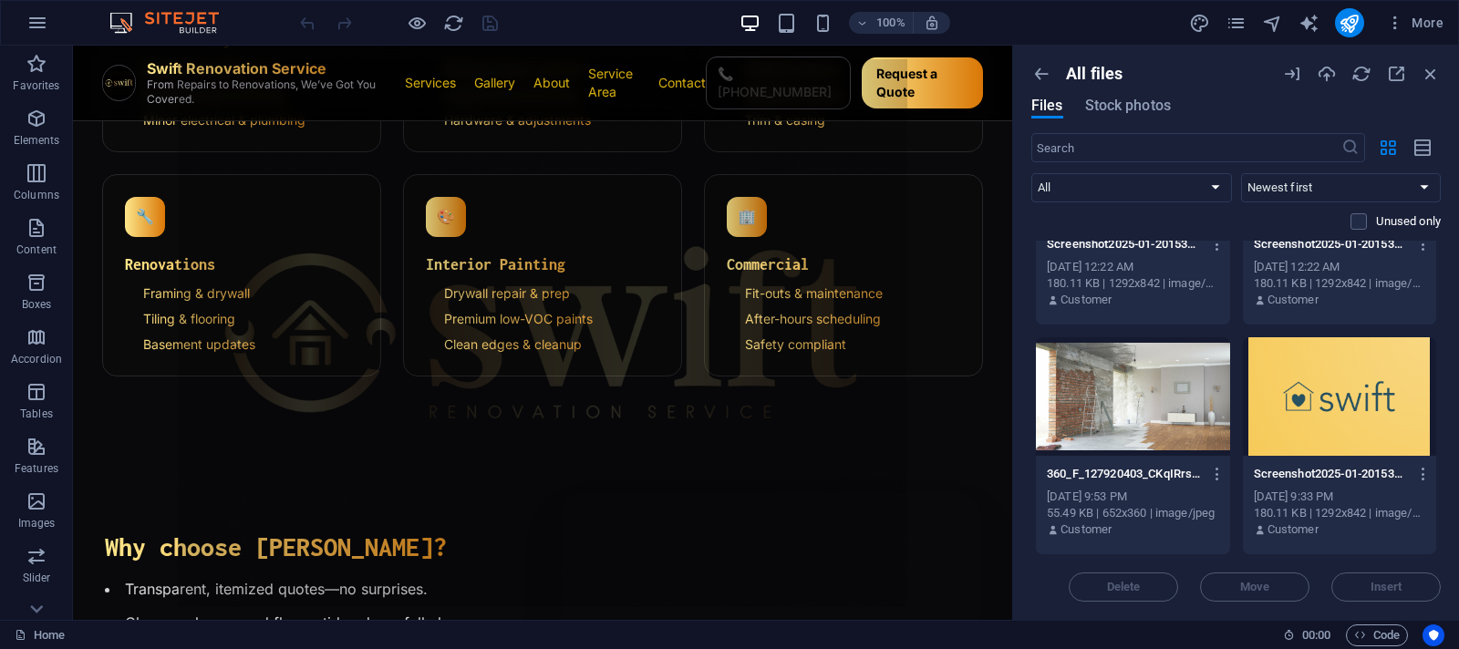
click at [885, 435] on section "Why choose [PERSON_NAME]? Transparent, itemized quotes—no surprises. Clean work…" at bounding box center [542, 650] width 939 height 431
click at [1433, 75] on icon "button" at bounding box center [1431, 74] width 20 height 20
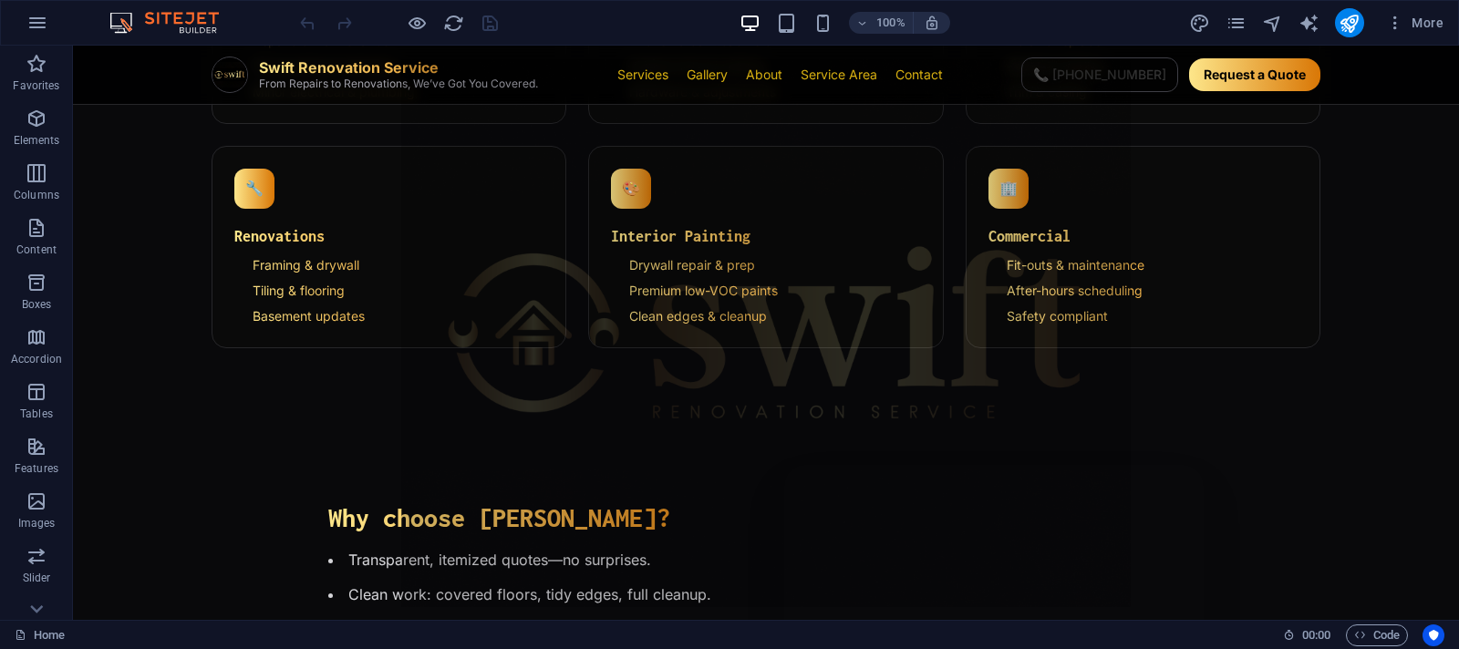
scroll to position [1034, 0]
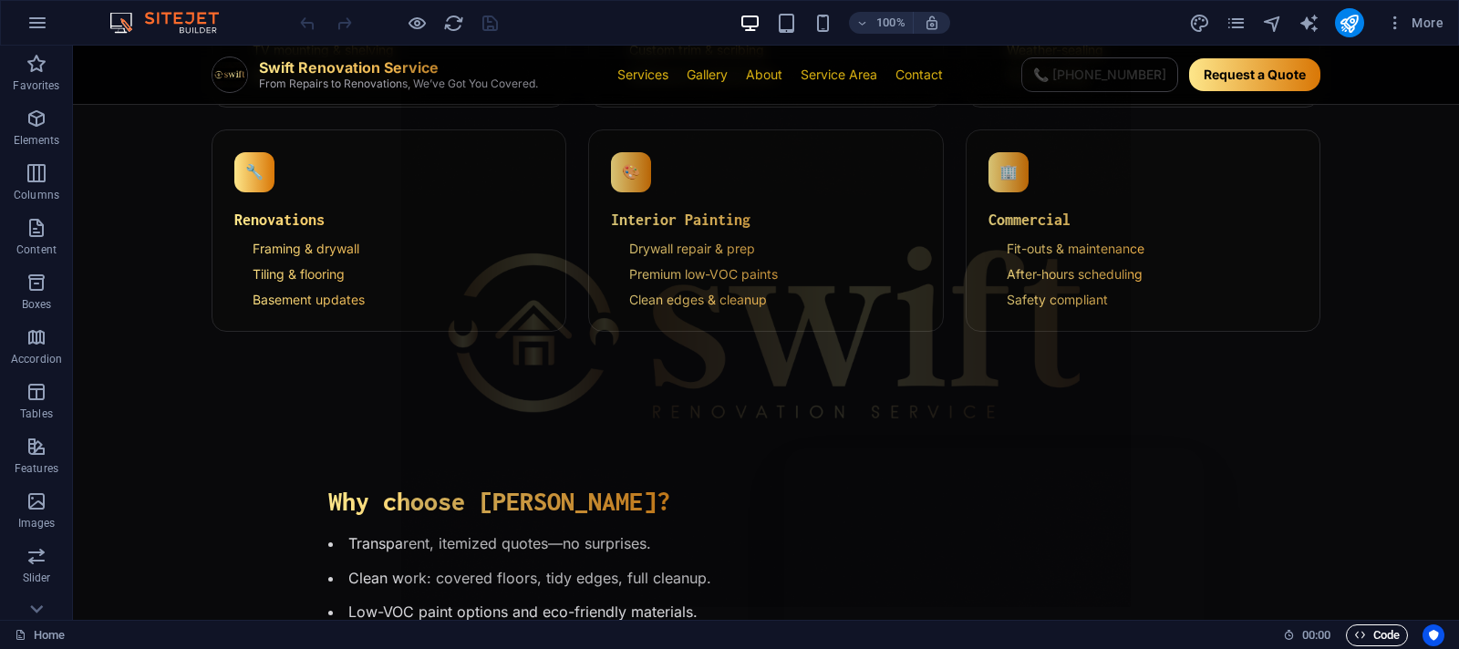
click at [1380, 641] on span "Code" at bounding box center [1377, 636] width 46 height 22
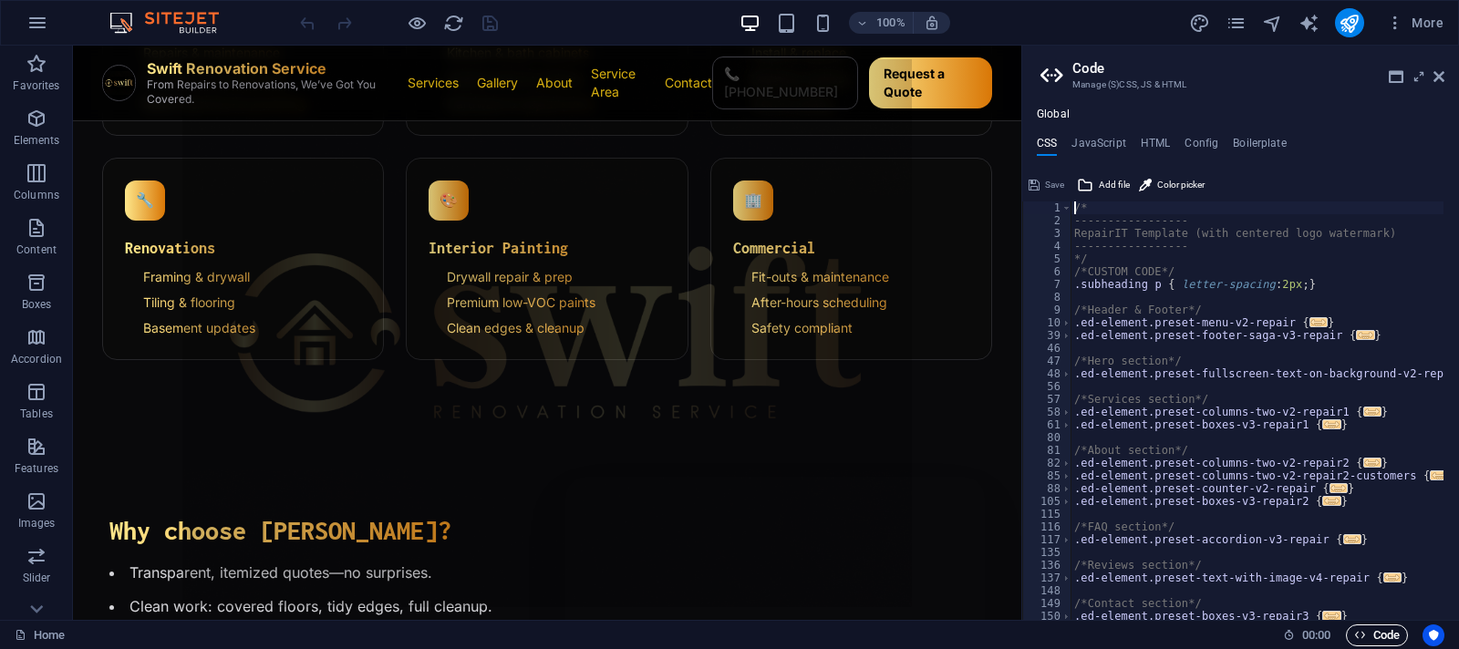
scroll to position [1018, 0]
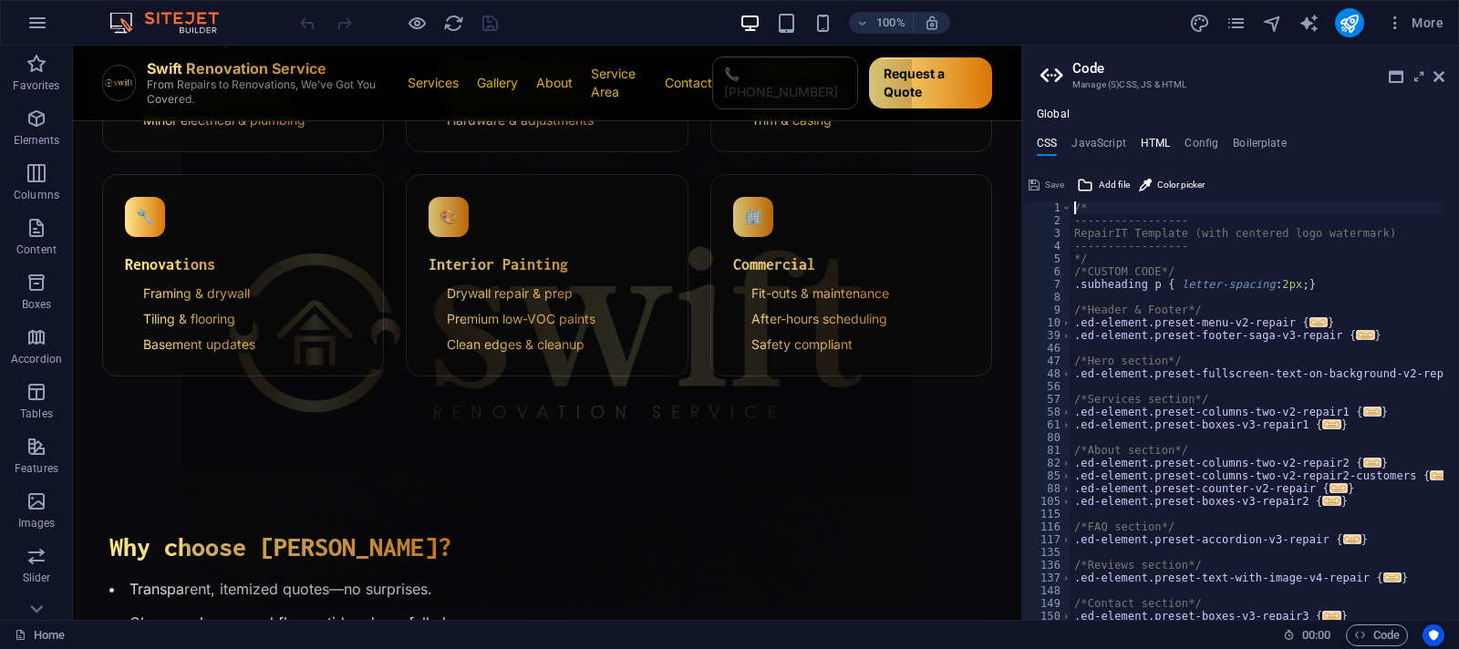
click at [1156, 147] on h4 "HTML" at bounding box center [1156, 147] width 30 height 20
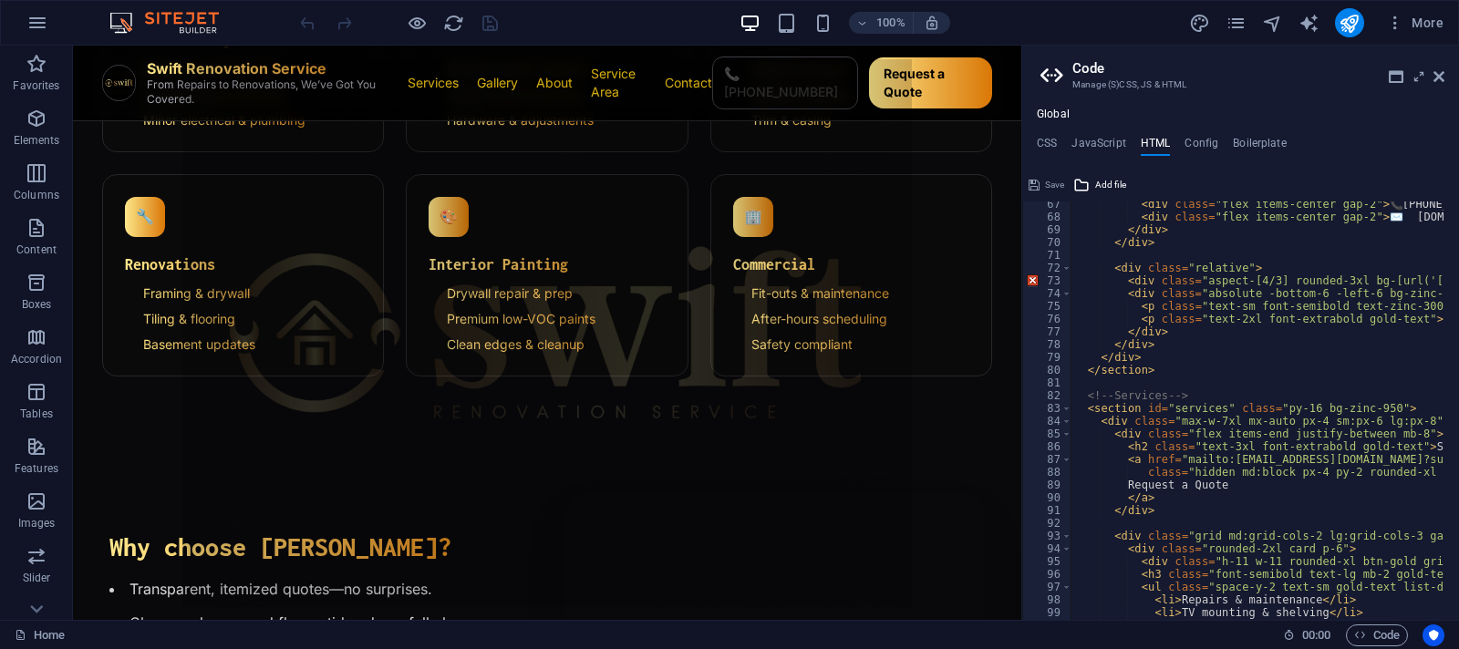
scroll to position [847, 0]
click at [681, 521] on div at bounding box center [774, 650] width 419 height 315
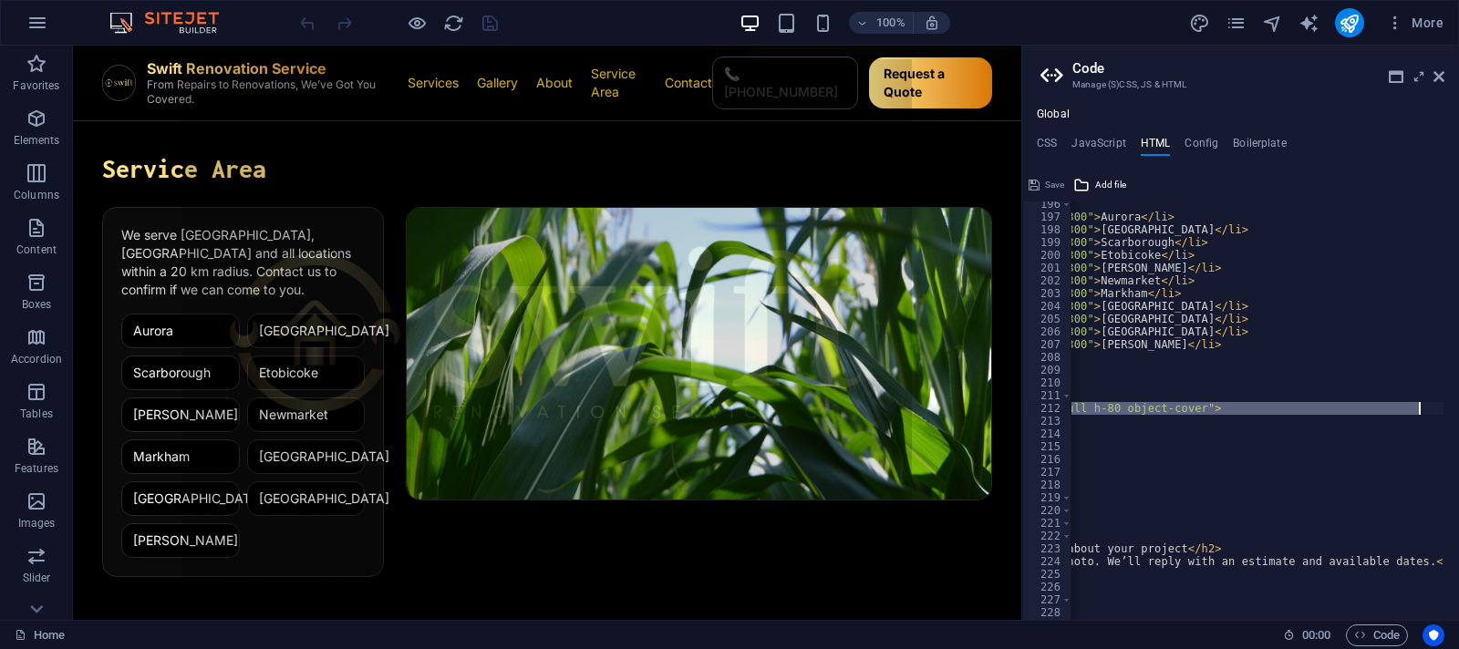
scroll to position [0, 490]
drag, startPoint x: 1153, startPoint y: 408, endPoint x: 1277, endPoint y: 408, distance: 124.0
click at [1277, 408] on div "< ul class = "grid grid-cols-2 gap-2 text-sm" > < li class = "px-3 py-2 rounded…" at bounding box center [1161, 412] width 1162 height 429
paste textarea "[DOMAIN_NAME][URL]"
type textarea "<img src="[URL][DOMAIN_NAME]" alt="Toronto skyline" class="w-full h-80 object-c…"
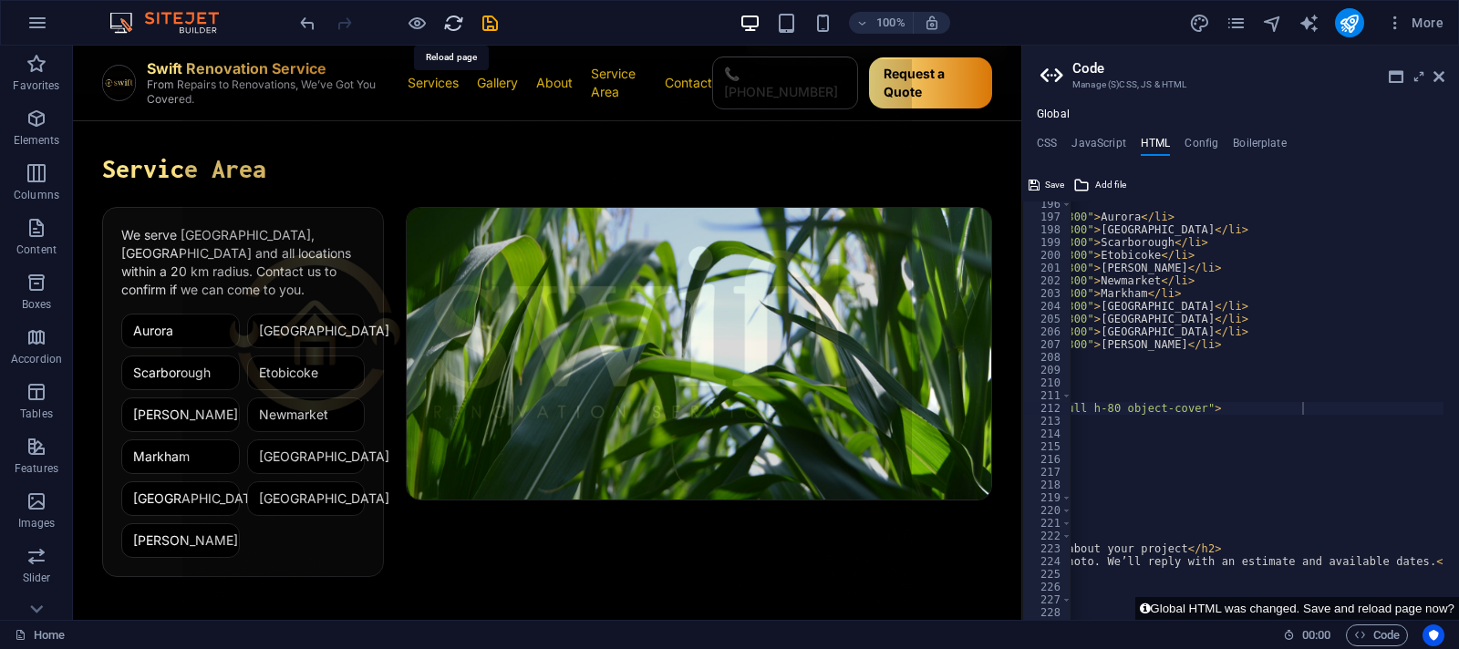
click at [448, 17] on icon "reload" at bounding box center [453, 23] width 21 height 21
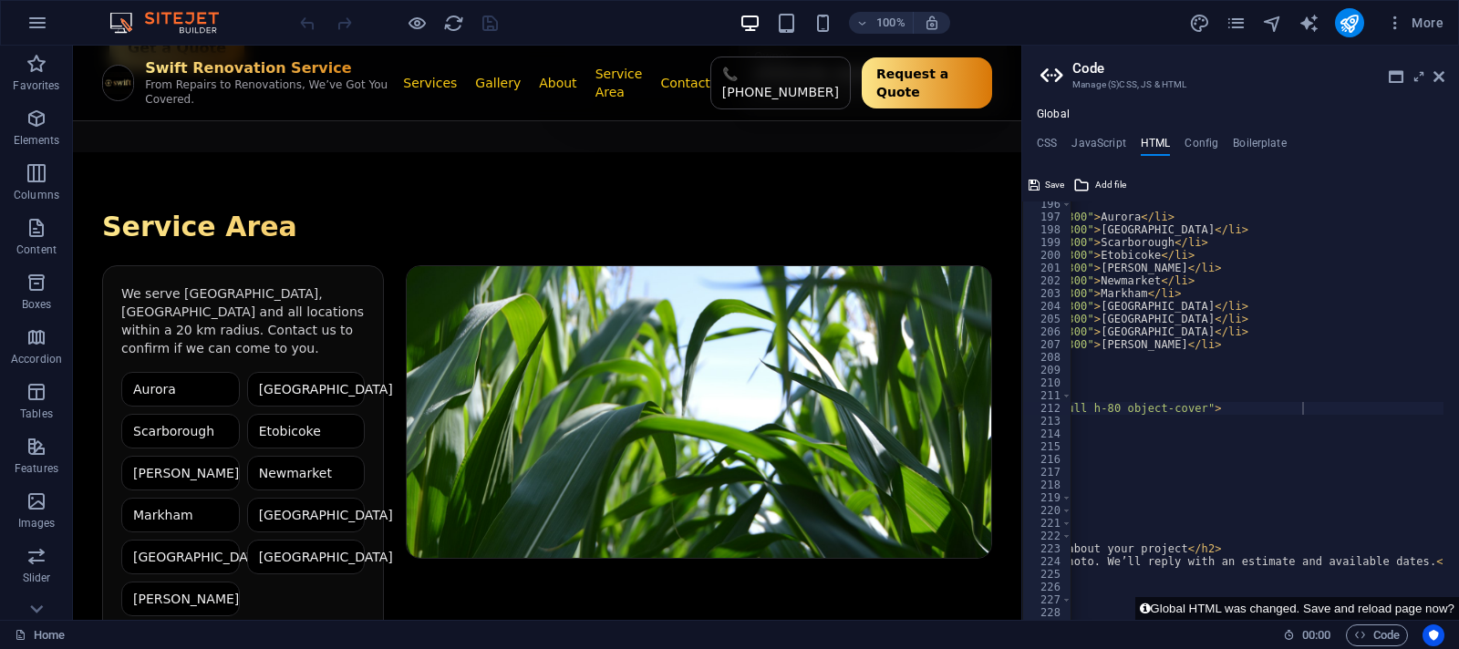
scroll to position [1838, 0]
click at [450, 14] on icon "reload" at bounding box center [453, 23] width 21 height 21
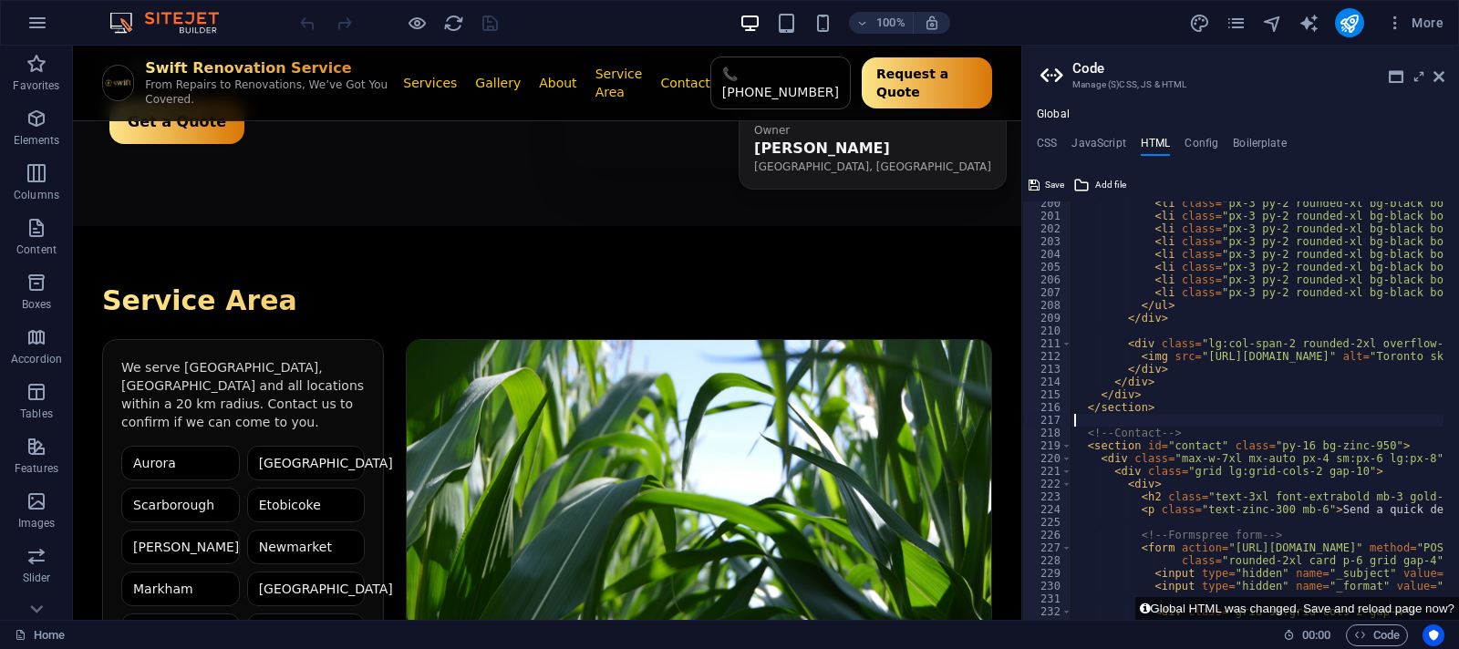
scroll to position [0, 0]
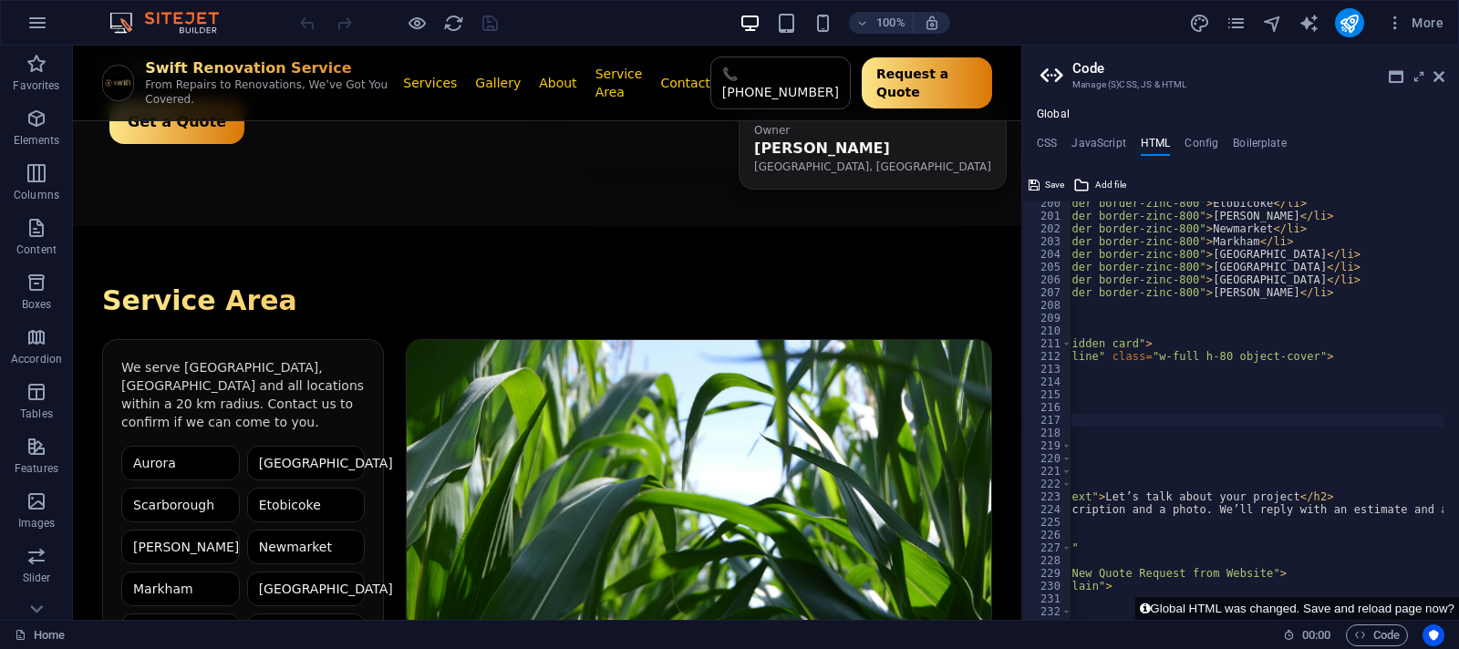
scroll to position [0, 379]
click at [1216, 488] on div "< li class = "px-3 py-2 rounded-xl bg-black border border-zinc-800" > [GEOGRAPH…" at bounding box center [1272, 411] width 1162 height 429
type textarea "<div>"
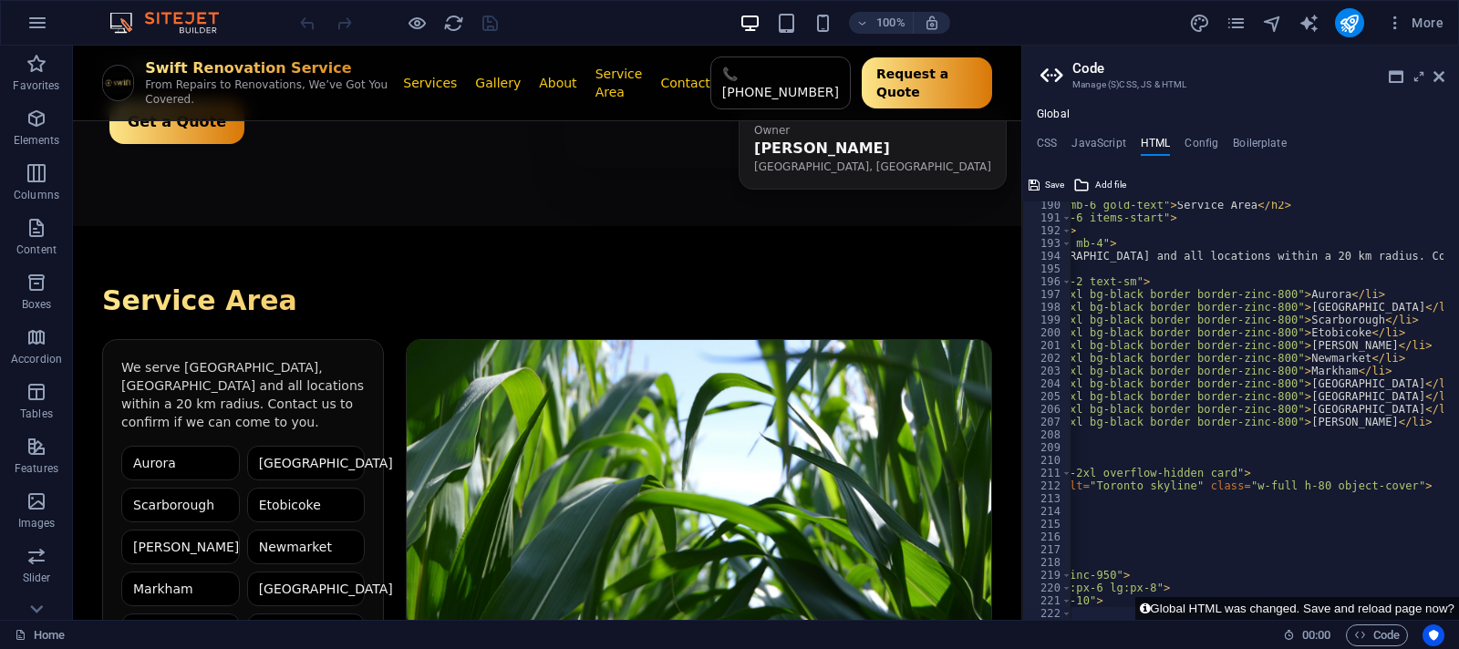
scroll to position [0, 280]
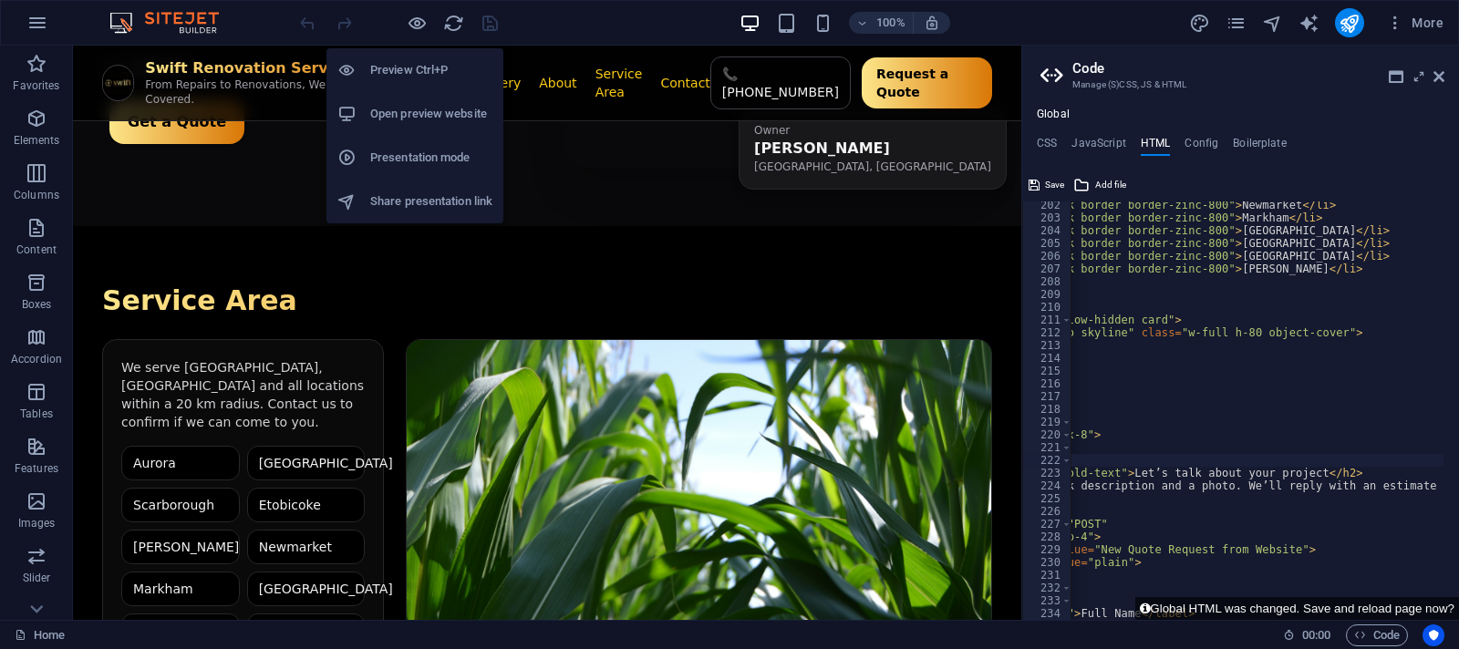
click at [443, 112] on h6 "Open preview website" at bounding box center [431, 114] width 122 height 22
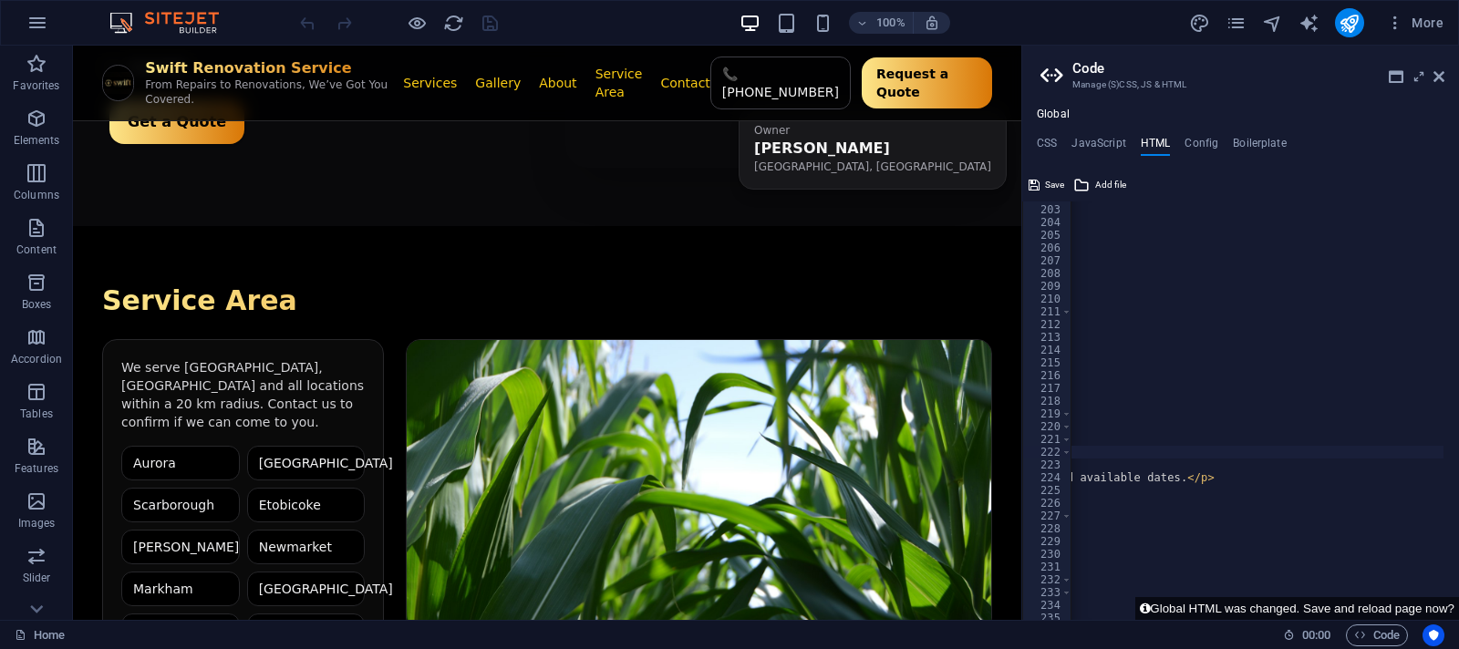
scroll to position [0, 741]
click at [490, 20] on div at bounding box center [398, 22] width 204 height 29
click at [452, 20] on icon "reload" at bounding box center [453, 23] width 21 height 21
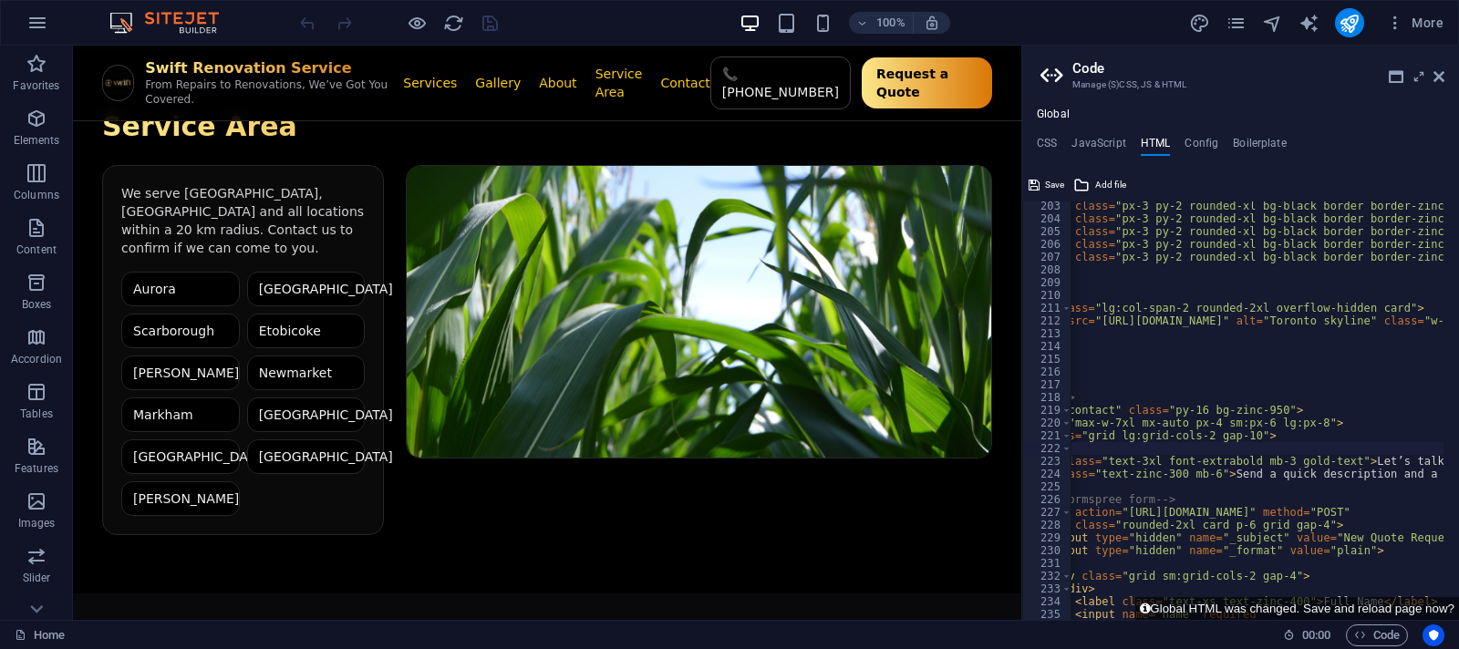
scroll to position [0, 0]
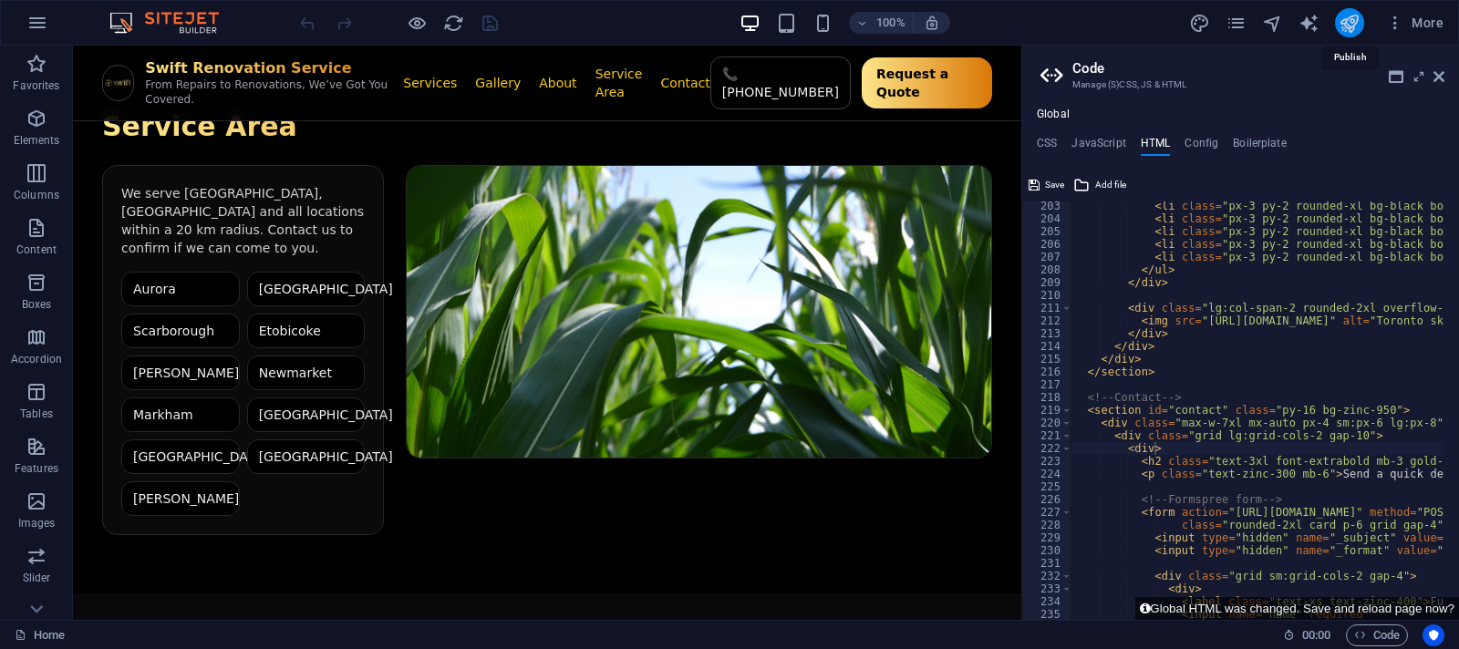
click at [1355, 26] on icon "publish" at bounding box center [1349, 23] width 21 height 21
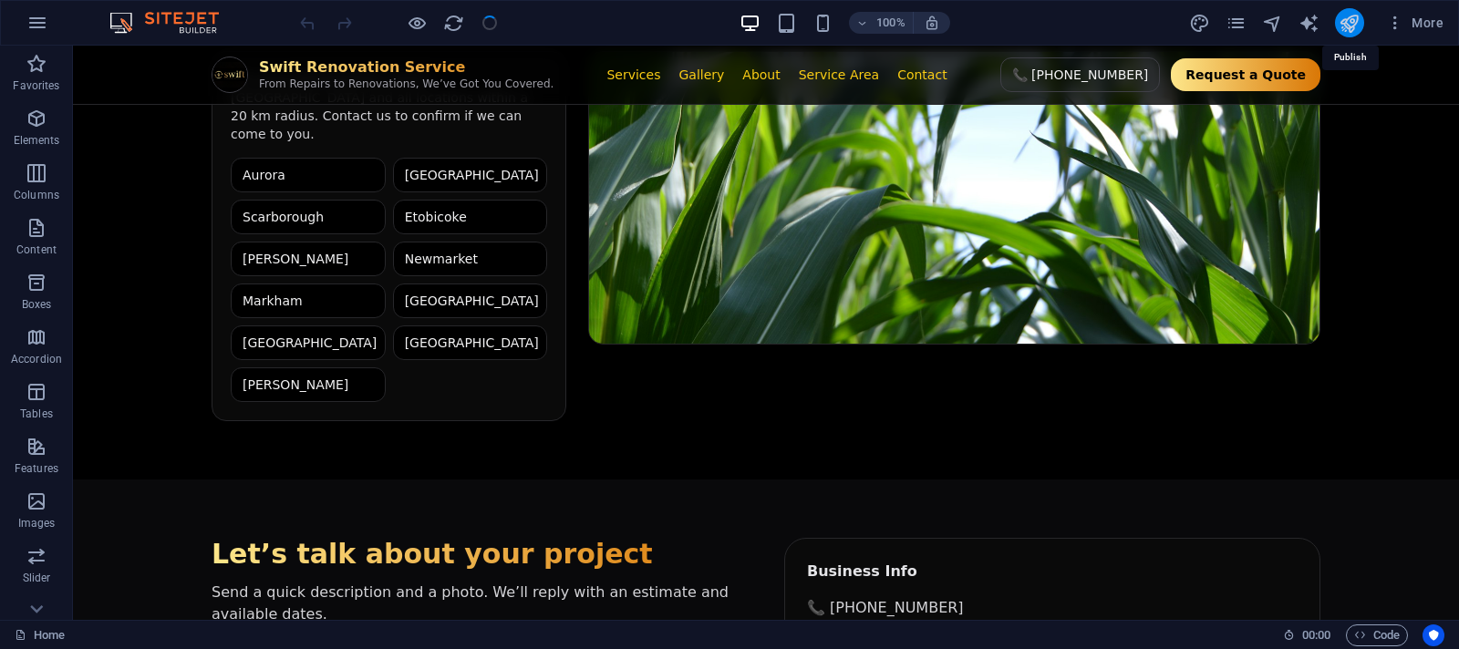
scroll to position [1957, 0]
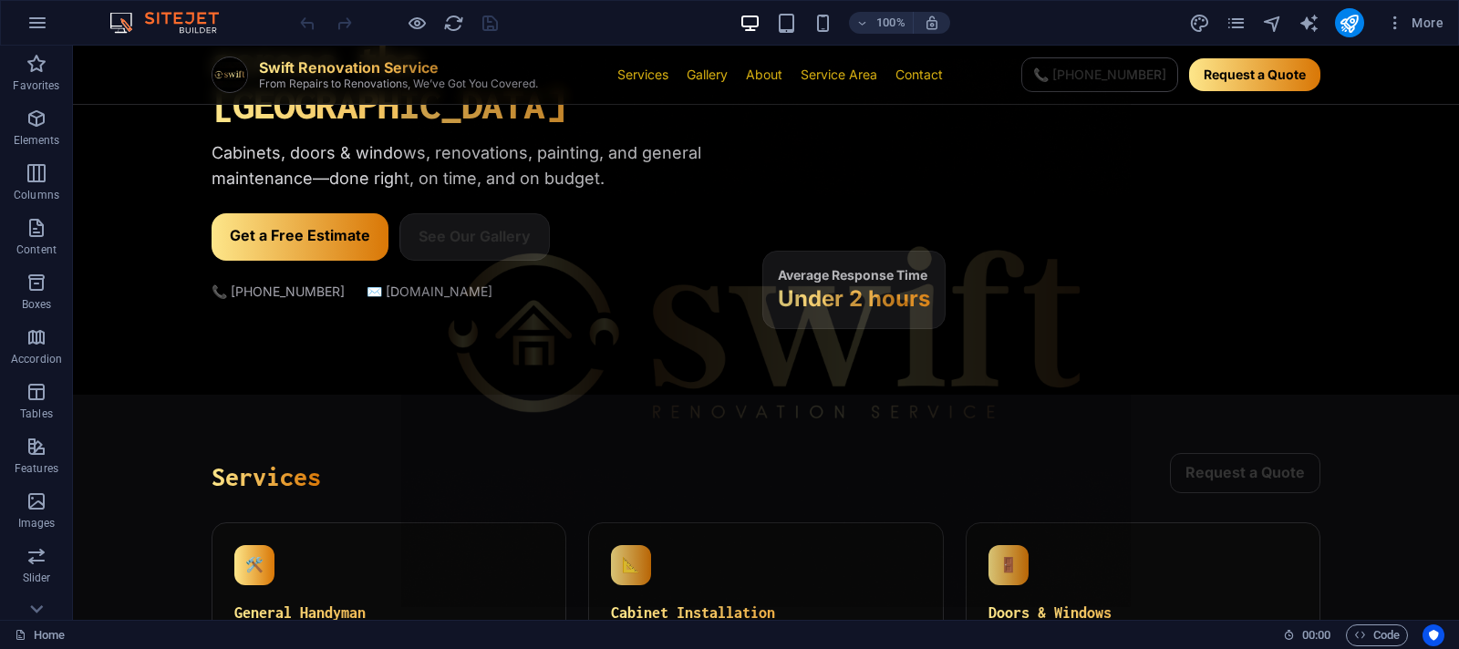
scroll to position [374, 0]
